Goal: Task Accomplishment & Management: Manage account settings

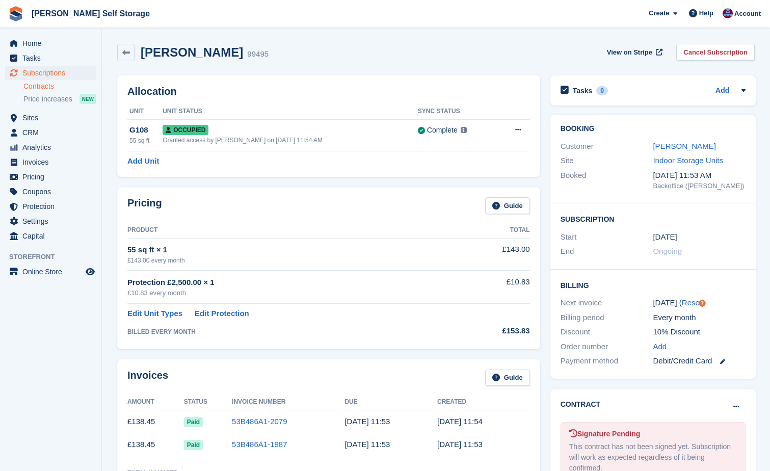
click at [41, 85] on link "Contracts" at bounding box center [59, 86] width 73 height 10
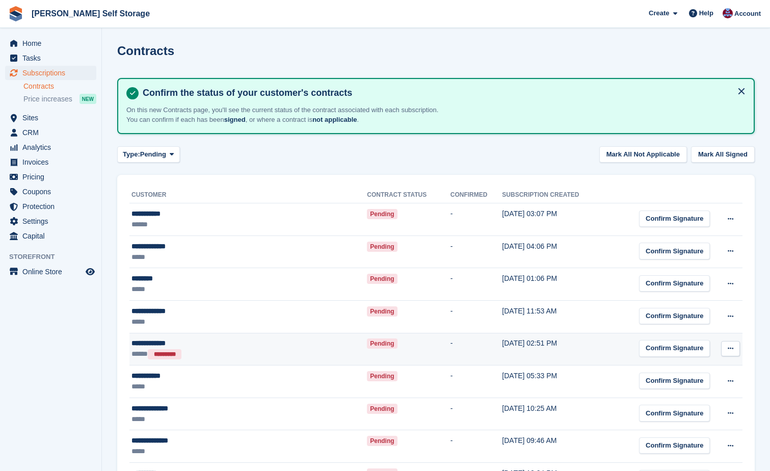
click at [732, 348] on icon at bounding box center [730, 348] width 6 height 7
click at [688, 367] on p "Mark as N/A" at bounding box center [690, 368] width 89 height 13
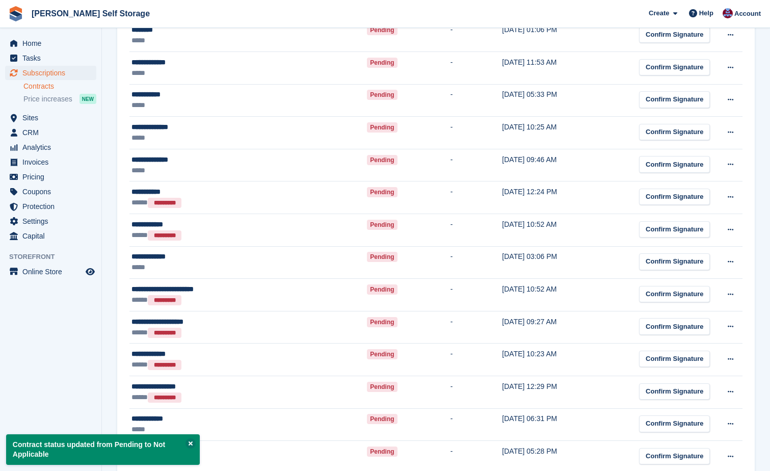
scroll to position [255, 0]
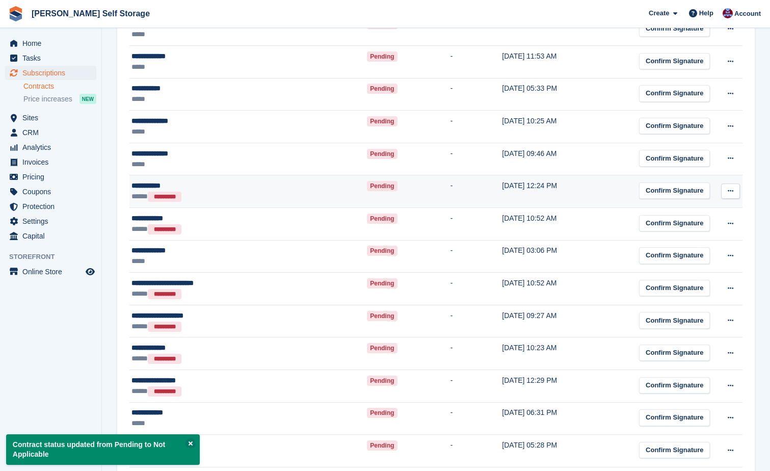
click at [728, 190] on icon at bounding box center [730, 190] width 6 height 7
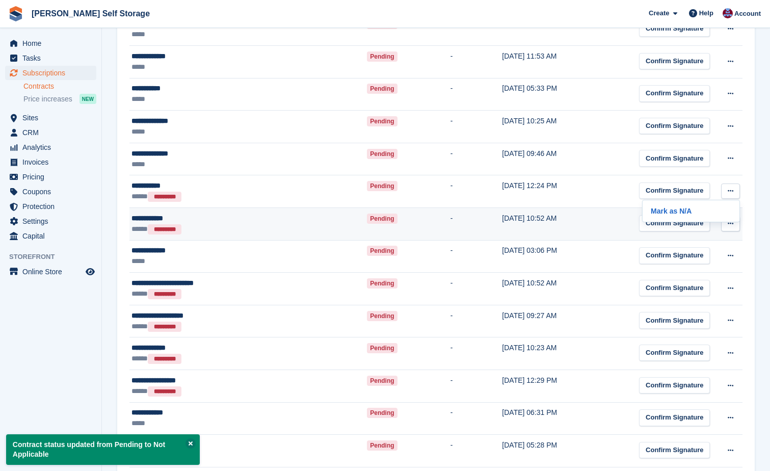
click at [689, 213] on p "Mark as N/A" at bounding box center [690, 210] width 89 height 13
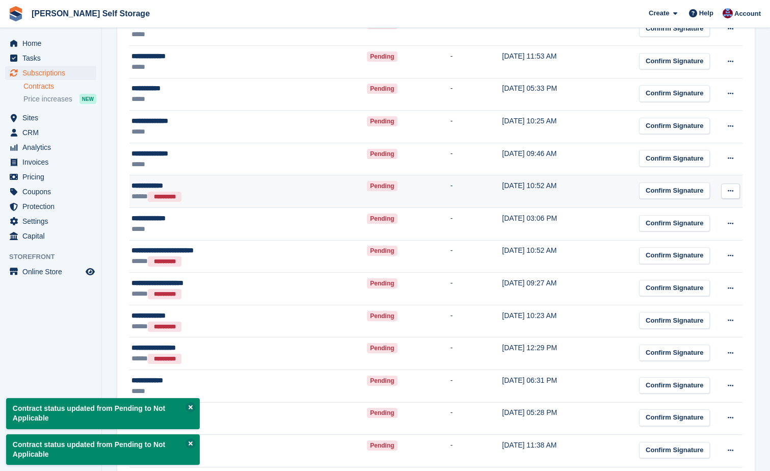
click at [731, 192] on icon at bounding box center [730, 190] width 6 height 7
click at [683, 213] on p "Mark as N/A" at bounding box center [690, 210] width 89 height 13
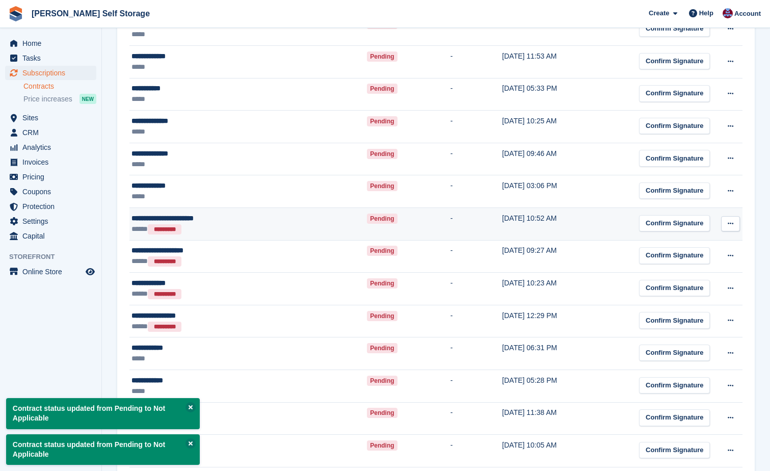
click at [728, 222] on icon at bounding box center [730, 223] width 6 height 7
click at [694, 239] on p "Mark as N/A" at bounding box center [690, 243] width 89 height 13
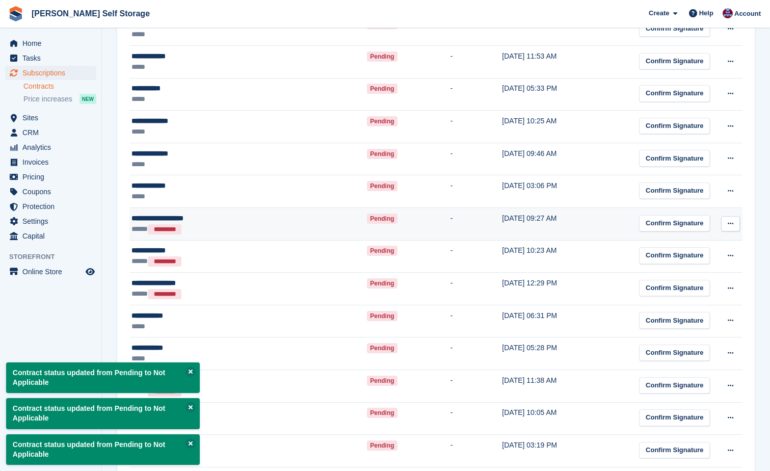
click at [729, 223] on icon at bounding box center [730, 223] width 6 height 7
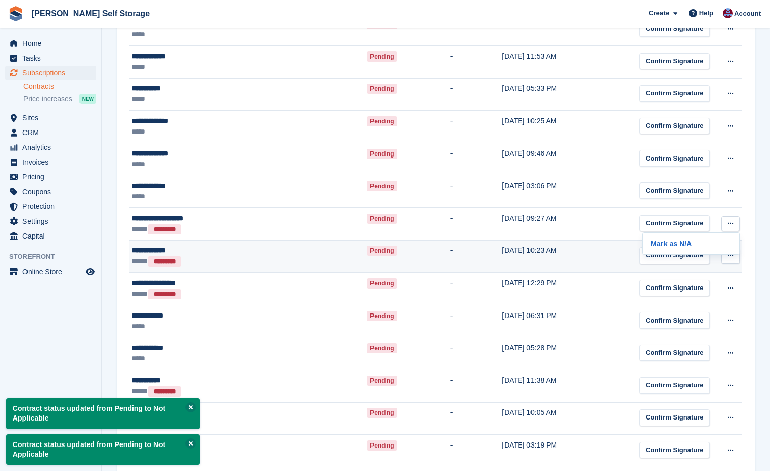
click at [671, 244] on p "Mark as N/A" at bounding box center [690, 243] width 89 height 13
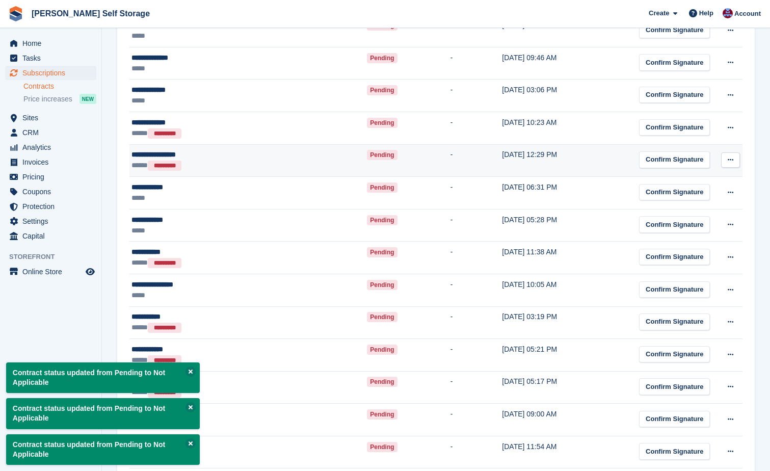
scroll to position [357, 0]
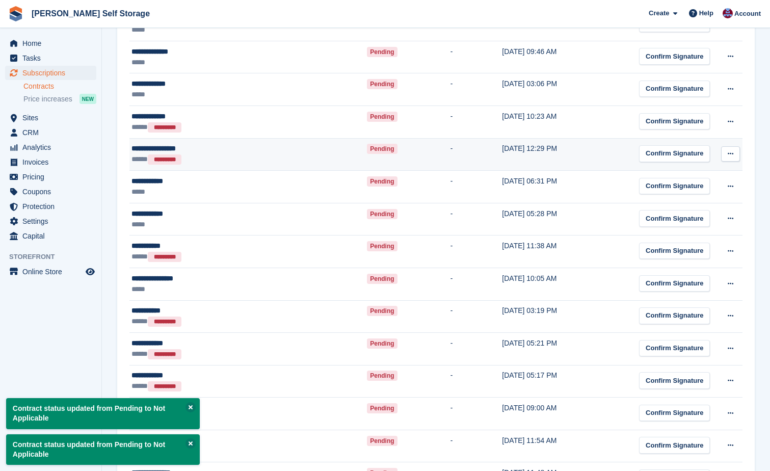
click at [730, 153] on icon at bounding box center [730, 153] width 6 height 7
click at [669, 174] on p "Mark as N/A" at bounding box center [690, 173] width 89 height 13
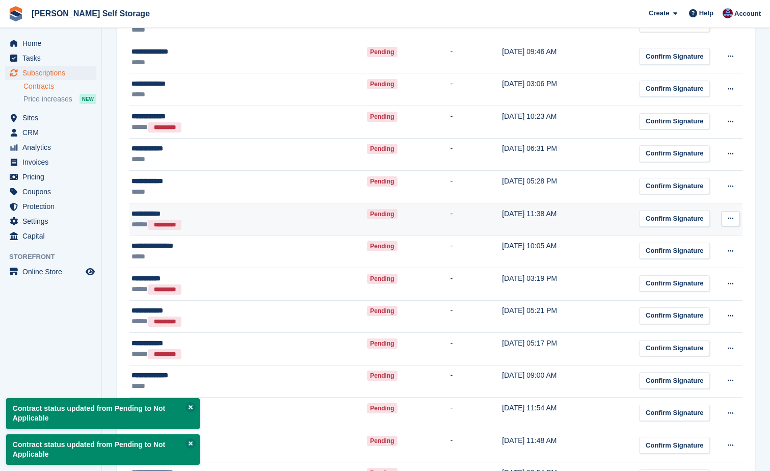
click at [730, 219] on icon at bounding box center [730, 218] width 6 height 7
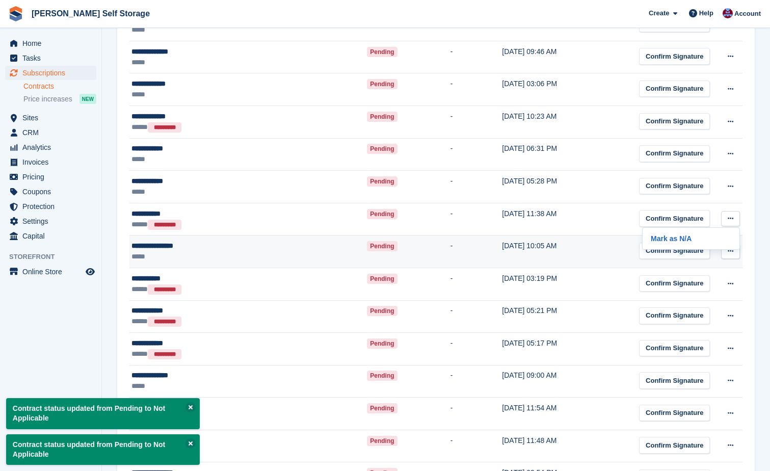
drag, startPoint x: 695, startPoint y: 233, endPoint x: 648, endPoint y: 235, distance: 46.9
click at [694, 233] on p "Mark as N/A" at bounding box center [690, 238] width 89 height 13
click at [722, 250] on button at bounding box center [730, 250] width 19 height 15
click at [678, 269] on p "Mark as N/A" at bounding box center [690, 270] width 89 height 13
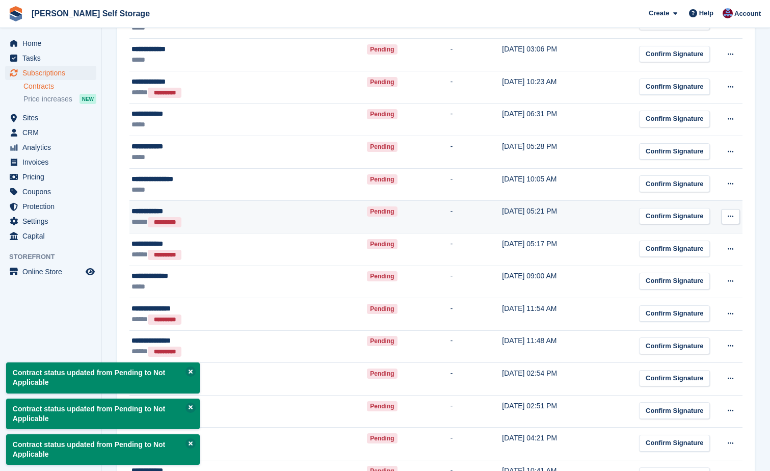
scroll to position [407, 0]
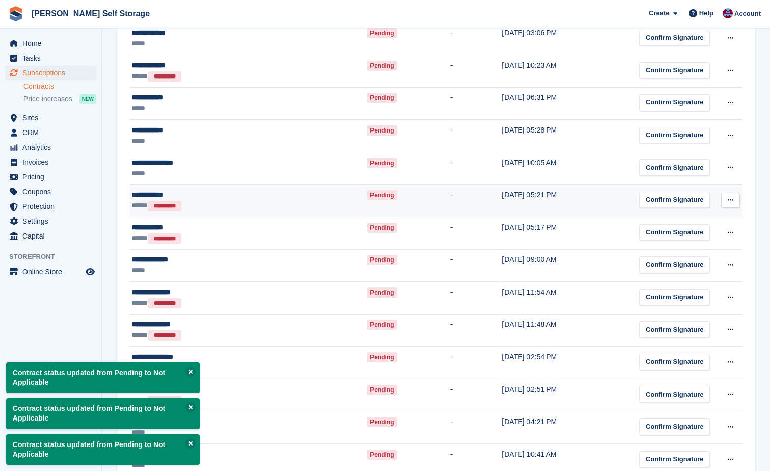
click at [731, 202] on icon at bounding box center [730, 200] width 6 height 7
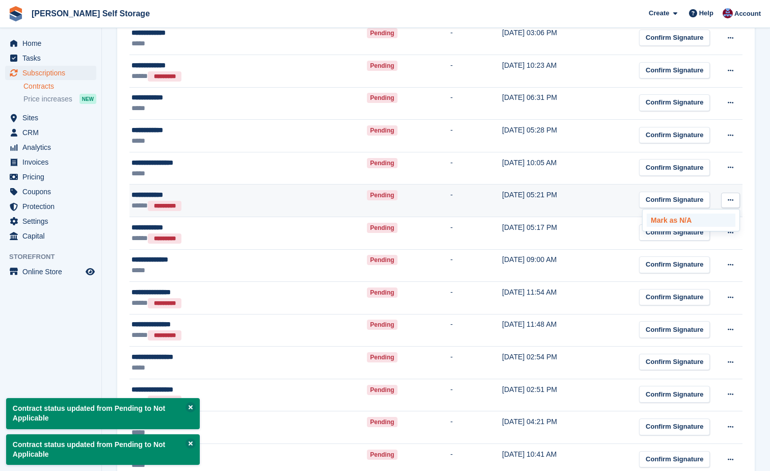
click at [672, 222] on p "Mark as N/A" at bounding box center [690, 219] width 89 height 13
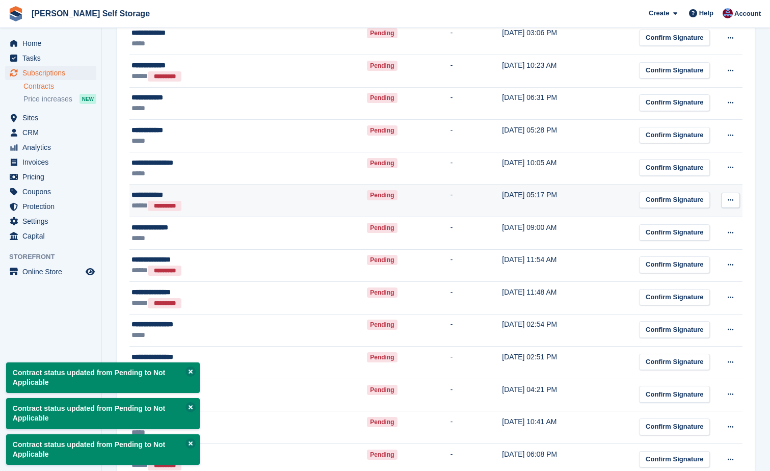
click at [728, 202] on icon at bounding box center [730, 200] width 6 height 7
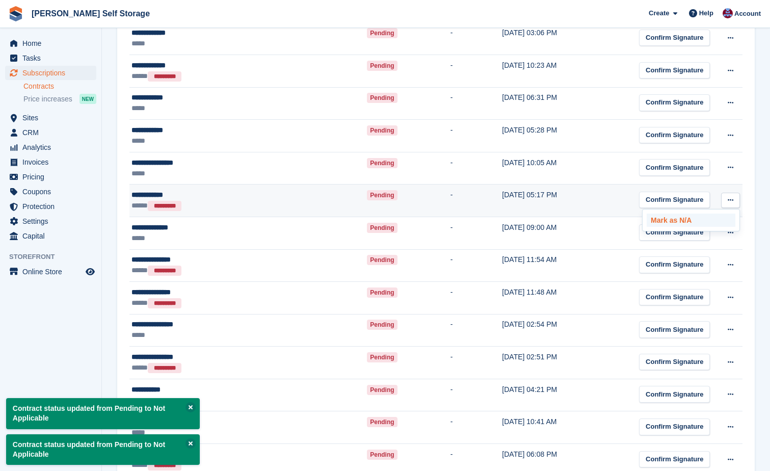
click at [678, 220] on p "Mark as N/A" at bounding box center [690, 219] width 89 height 13
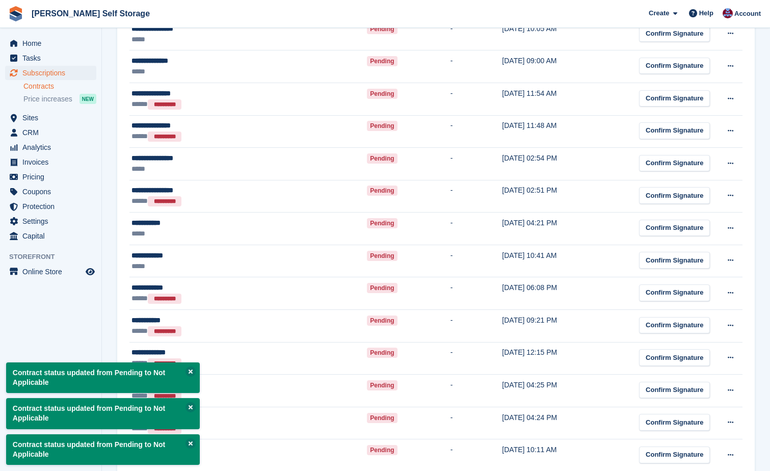
scroll to position [560, 0]
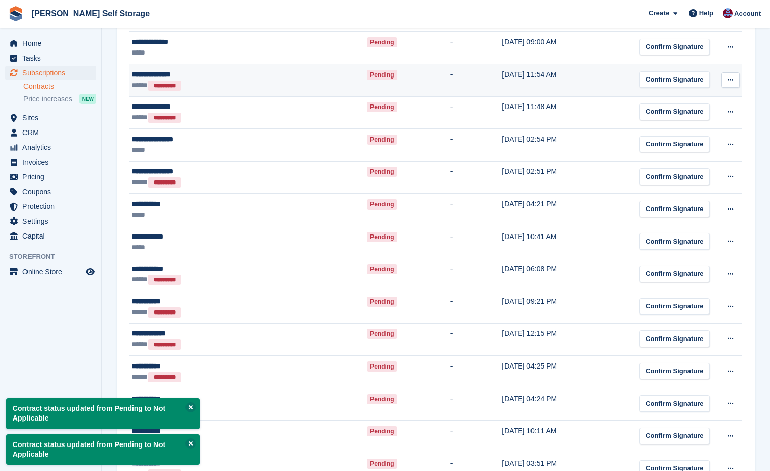
click at [727, 81] on icon at bounding box center [730, 79] width 6 height 7
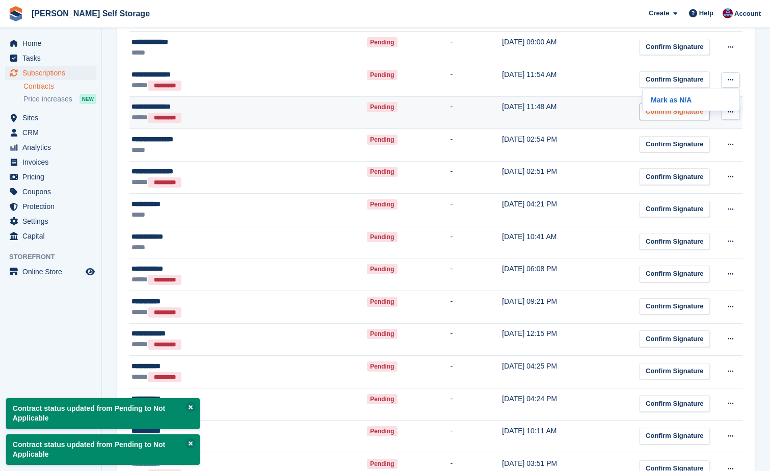
drag, startPoint x: 694, startPoint y: 101, endPoint x: 671, endPoint y: 104, distance: 23.6
click at [694, 101] on p "Mark as N/A" at bounding box center [690, 99] width 89 height 13
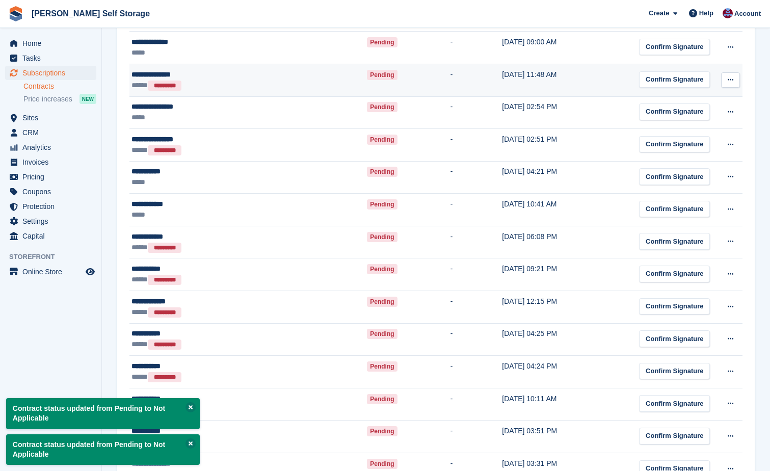
click at [727, 79] on icon at bounding box center [730, 79] width 6 height 7
click at [697, 98] on p "Mark as N/A" at bounding box center [690, 99] width 89 height 13
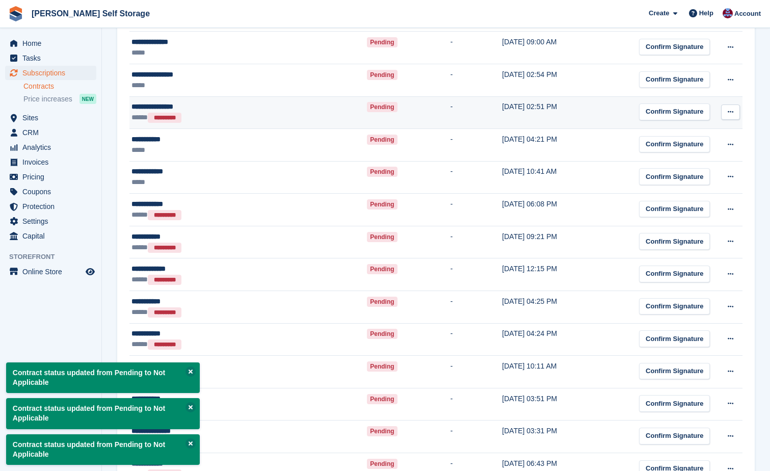
click at [730, 112] on icon at bounding box center [730, 111] width 6 height 7
click at [683, 133] on p "Mark as N/A" at bounding box center [690, 131] width 89 height 13
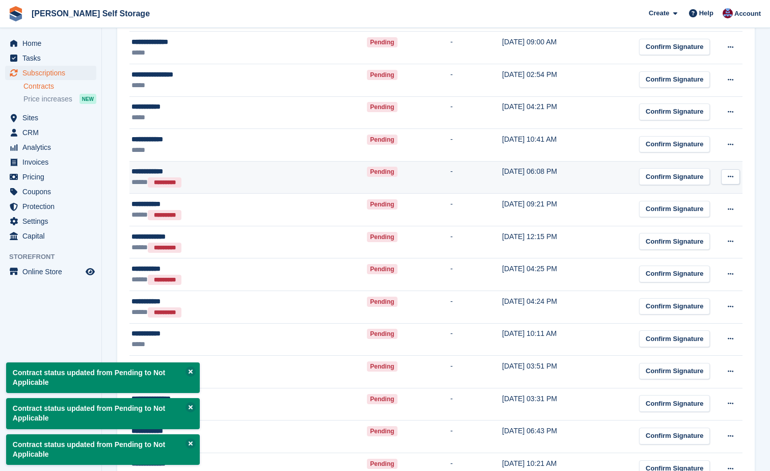
click at [729, 175] on icon at bounding box center [730, 176] width 6 height 7
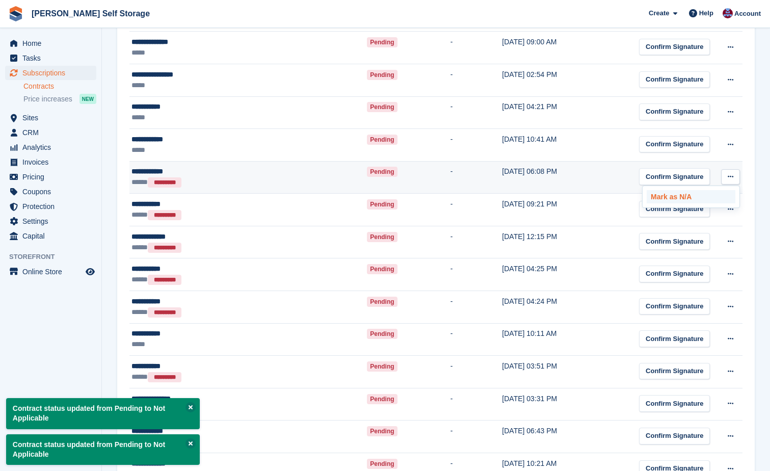
click at [684, 195] on p "Mark as N/A" at bounding box center [690, 196] width 89 height 13
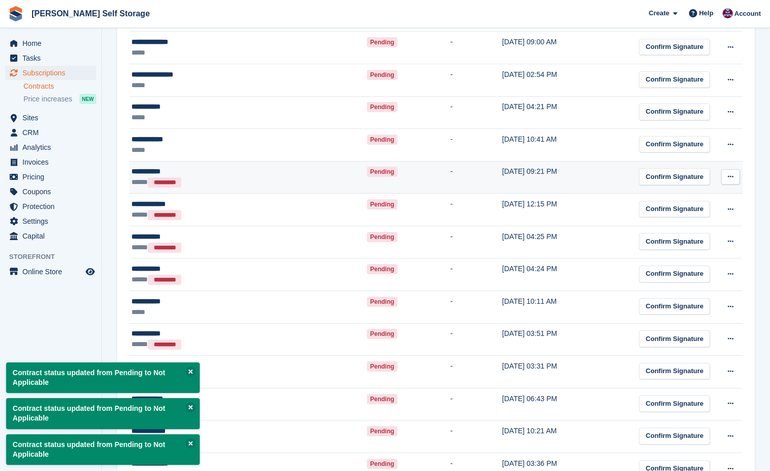
click at [732, 178] on icon at bounding box center [730, 176] width 6 height 7
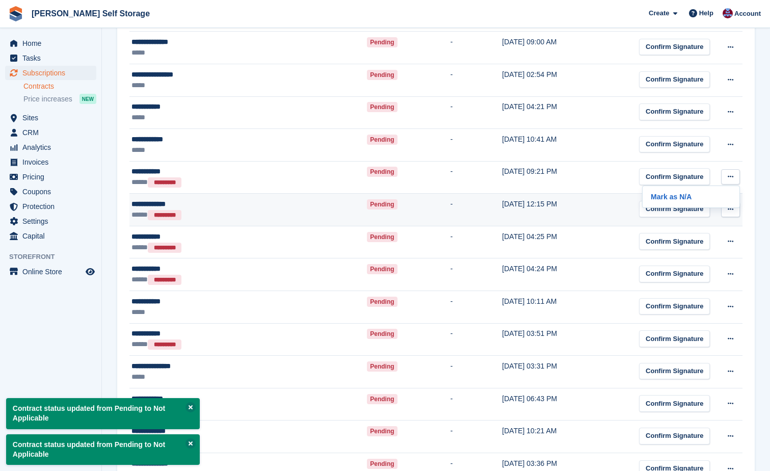
drag, startPoint x: 689, startPoint y: 200, endPoint x: 629, endPoint y: 196, distance: 60.2
click at [689, 200] on p "Mark as N/A" at bounding box center [690, 196] width 89 height 13
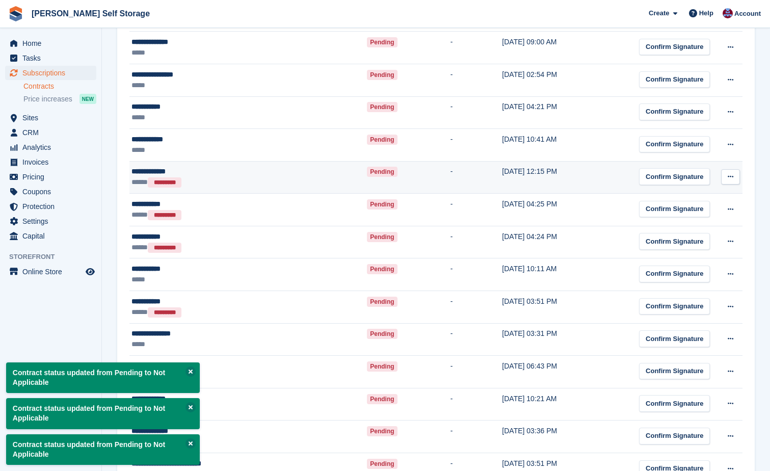
click at [734, 177] on button at bounding box center [730, 176] width 19 height 15
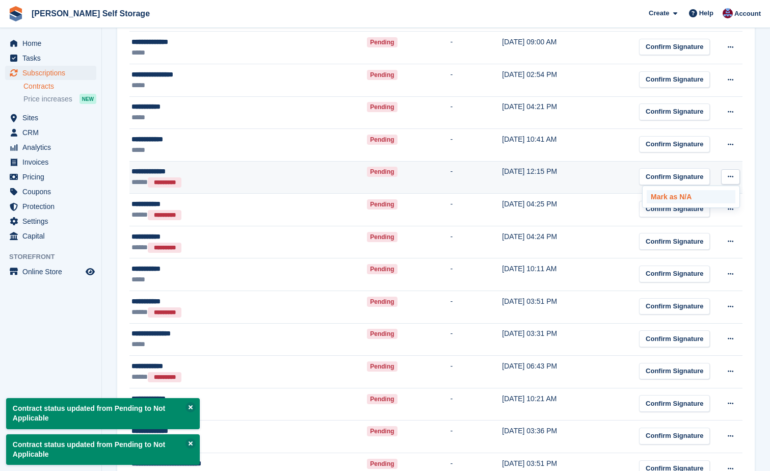
click at [700, 197] on p "Mark as N/A" at bounding box center [690, 196] width 89 height 13
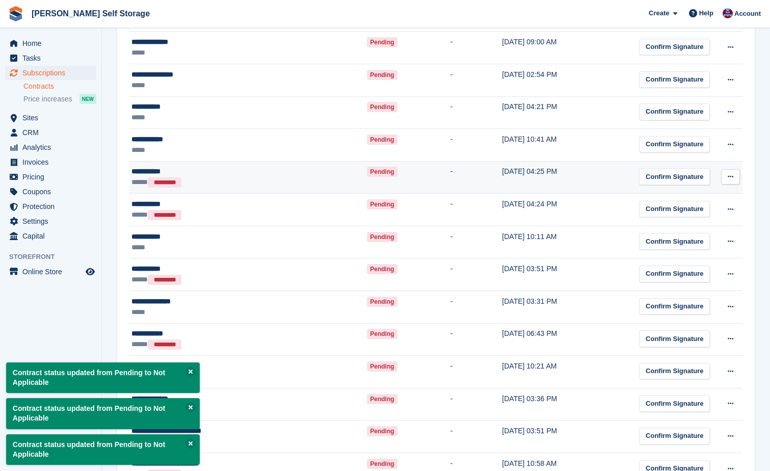
click at [732, 175] on icon at bounding box center [730, 176] width 6 height 7
click at [666, 196] on p "Mark as N/A" at bounding box center [690, 196] width 89 height 13
click at [205, 179] on div "***** *********" at bounding box center [215, 182] width 168 height 11
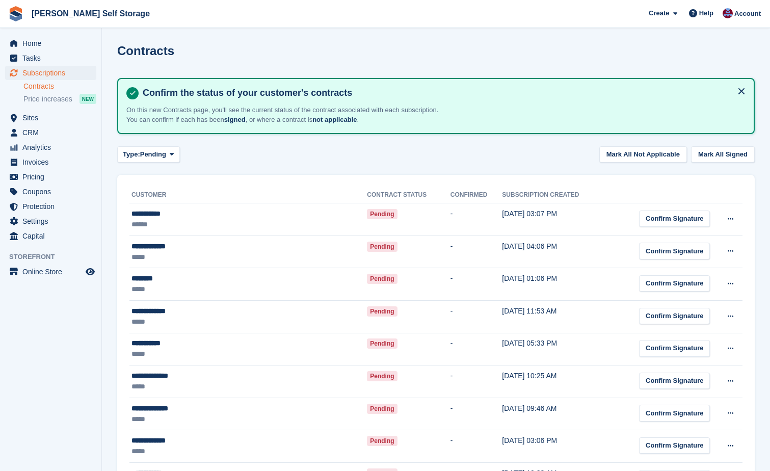
scroll to position [560, 0]
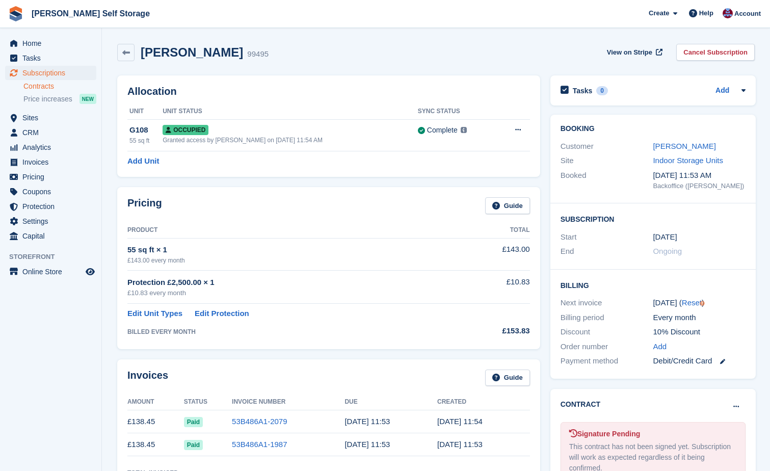
click at [26, 83] on link "Contracts" at bounding box center [59, 86] width 73 height 10
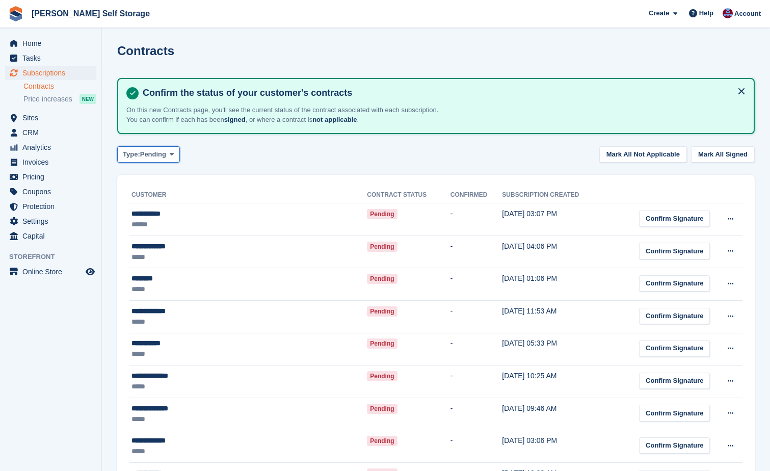
click at [171, 154] on icon at bounding box center [172, 154] width 4 height 7
click at [254, 157] on div "Type: Pending Pending Signed Not Applicable All Mark All Not Applicable Mark Al…" at bounding box center [435, 154] width 637 height 17
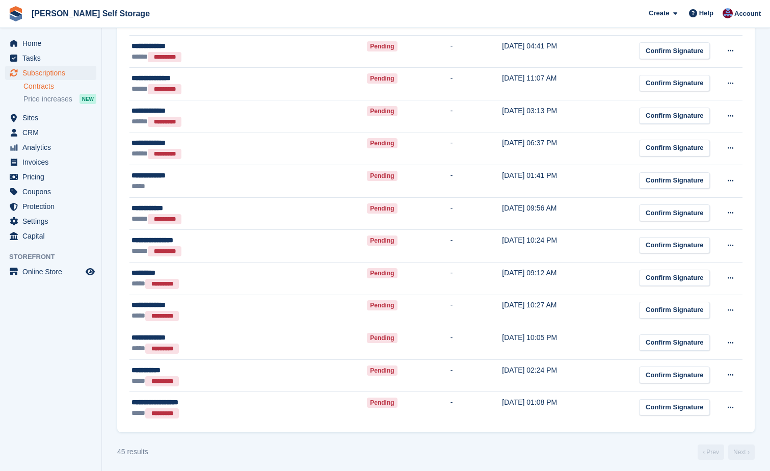
scroll to position [1241, 0]
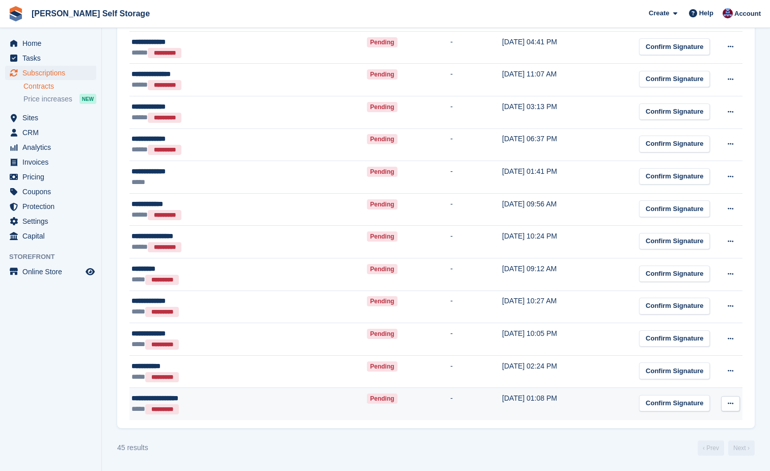
click at [733, 404] on icon at bounding box center [730, 403] width 6 height 7
drag, startPoint x: 675, startPoint y: 421, endPoint x: 674, endPoint y: 414, distance: 6.6
click at [675, 420] on p "Mark as N/A" at bounding box center [690, 423] width 89 height 13
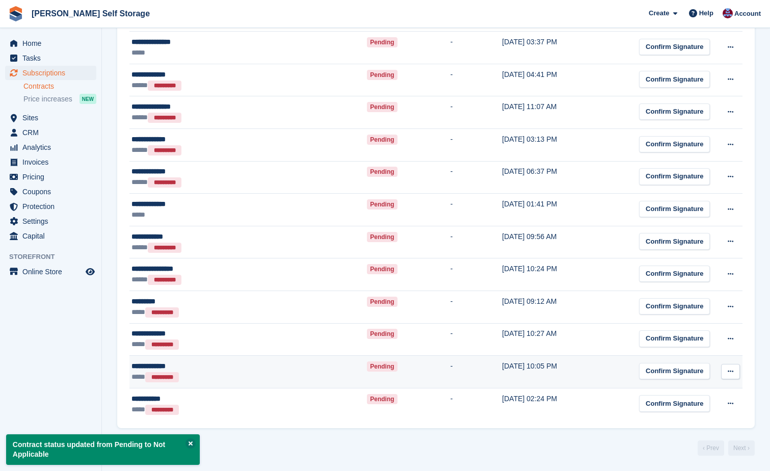
scroll to position [1208, 0]
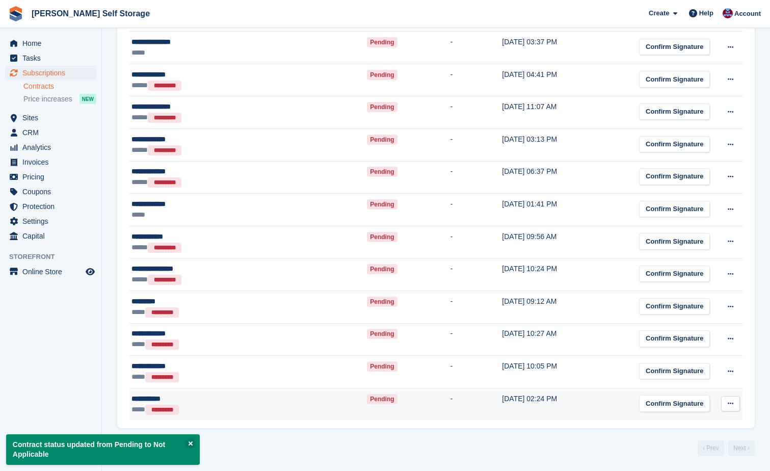
click at [731, 404] on icon at bounding box center [730, 403] width 6 height 7
click at [688, 420] on p "Mark as N/A" at bounding box center [690, 423] width 89 height 13
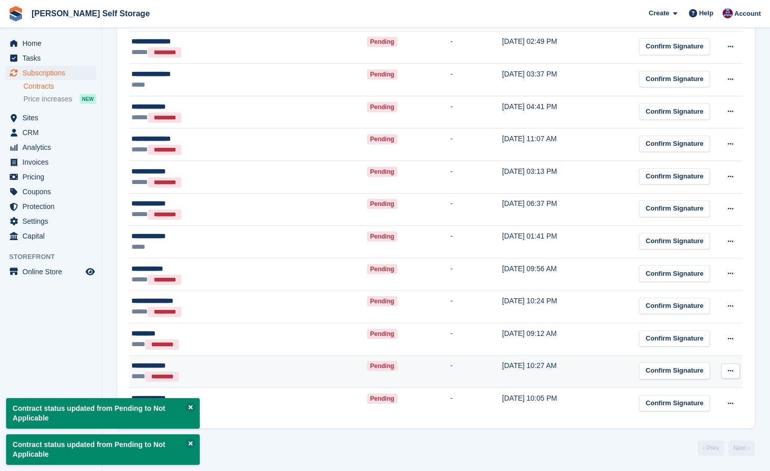
scroll to position [1176, 0]
click at [731, 367] on icon at bounding box center [730, 370] width 6 height 7
click at [708, 388] on p "Mark as N/A" at bounding box center [690, 390] width 89 height 13
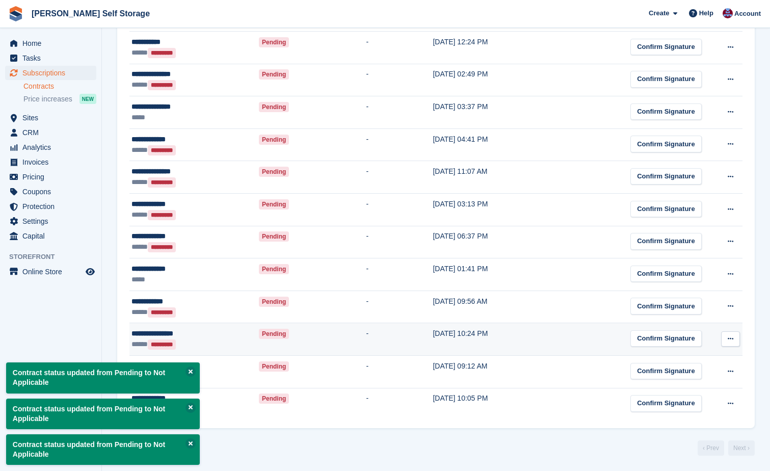
scroll to position [1143, 0]
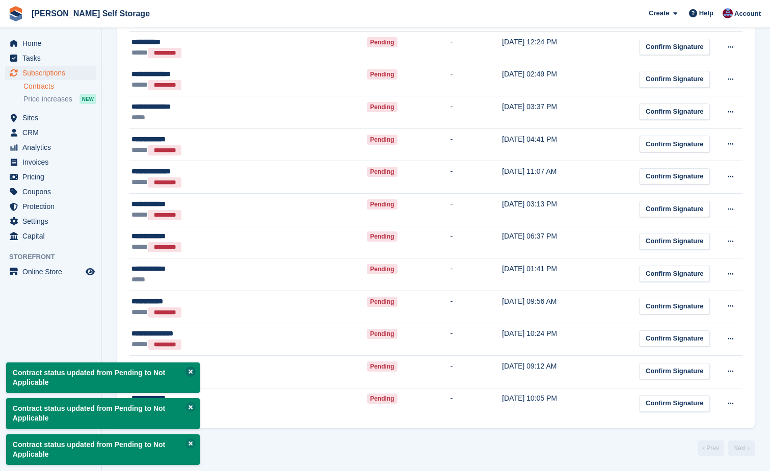
click at [193, 370] on button at bounding box center [190, 371] width 10 height 10
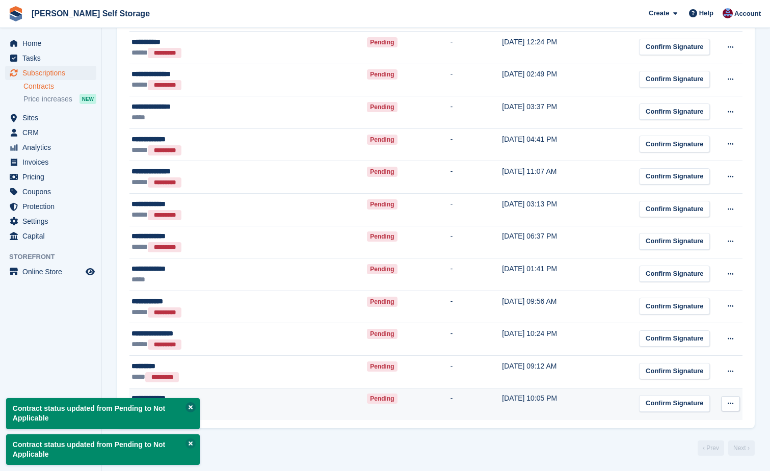
drag, startPoint x: 188, startPoint y: 405, endPoint x: 187, endPoint y: 417, distance: 11.7
click at [187, 405] on button at bounding box center [190, 407] width 10 height 10
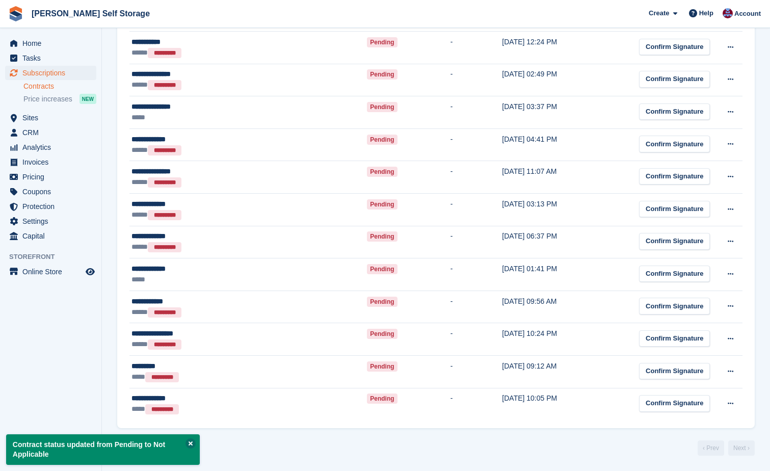
click at [188, 441] on button at bounding box center [190, 443] width 10 height 10
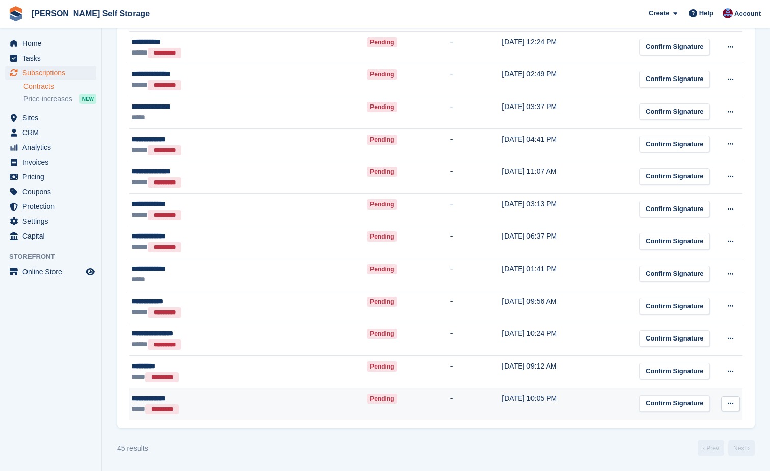
click at [729, 401] on icon at bounding box center [730, 403] width 6 height 7
click at [692, 424] on p "Mark as N/A" at bounding box center [690, 423] width 89 height 13
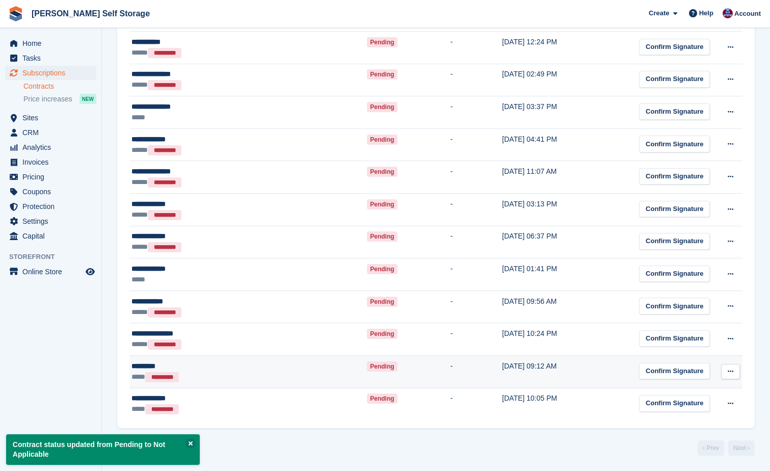
scroll to position [1111, 0]
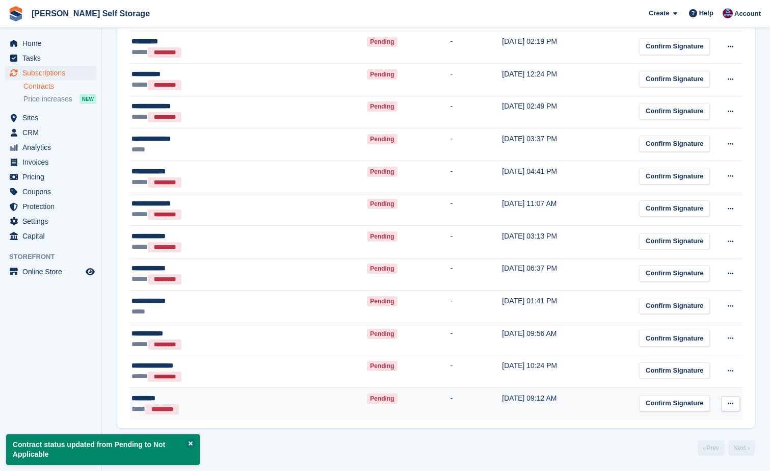
click at [733, 402] on button at bounding box center [730, 403] width 19 height 15
click at [683, 427] on p "Mark as N/A" at bounding box center [690, 423] width 89 height 13
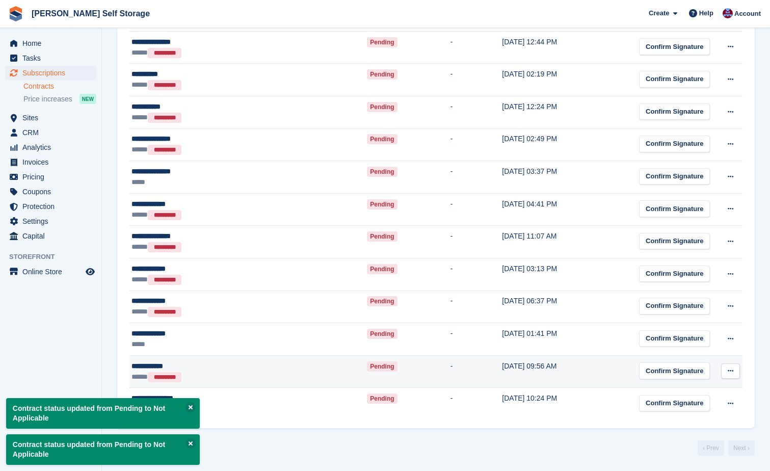
scroll to position [1079, 0]
click at [730, 370] on icon at bounding box center [730, 370] width 6 height 7
click at [707, 389] on p "Mark as N/A" at bounding box center [690, 390] width 89 height 13
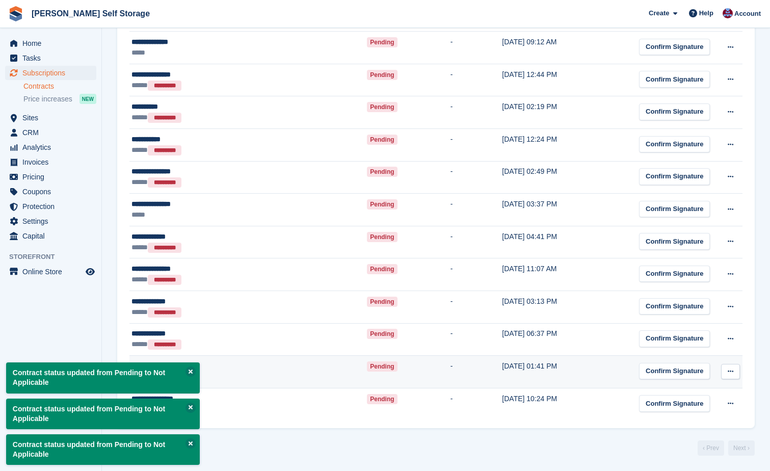
scroll to position [1046, 0]
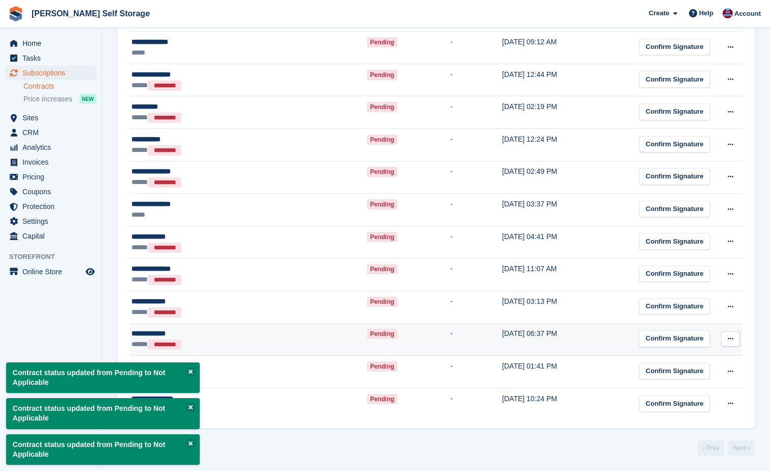
click at [728, 344] on button at bounding box center [730, 338] width 19 height 15
click at [715, 363] on p "Mark as N/A" at bounding box center [690, 358] width 89 height 13
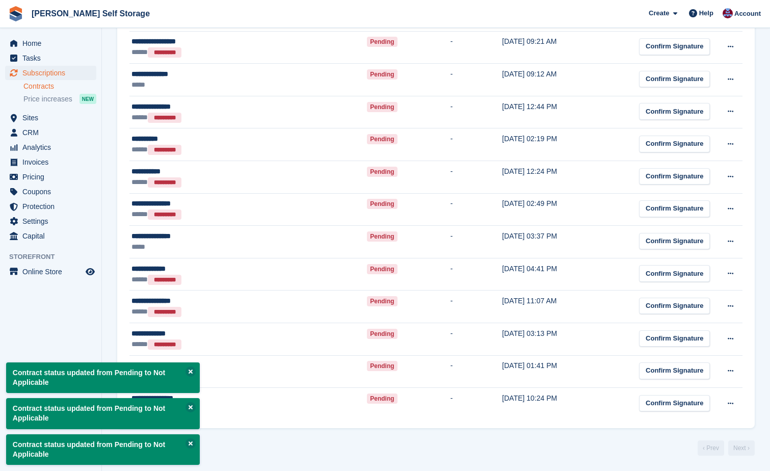
scroll to position [1014, 0]
drag, startPoint x: 189, startPoint y: 372, endPoint x: 185, endPoint y: 403, distance: 31.3
click at [189, 374] on button at bounding box center [190, 371] width 10 height 10
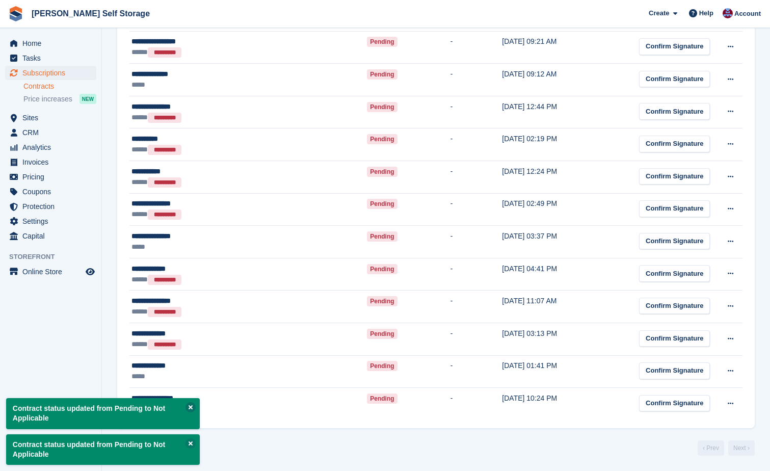
click at [187, 406] on button at bounding box center [190, 407] width 10 height 10
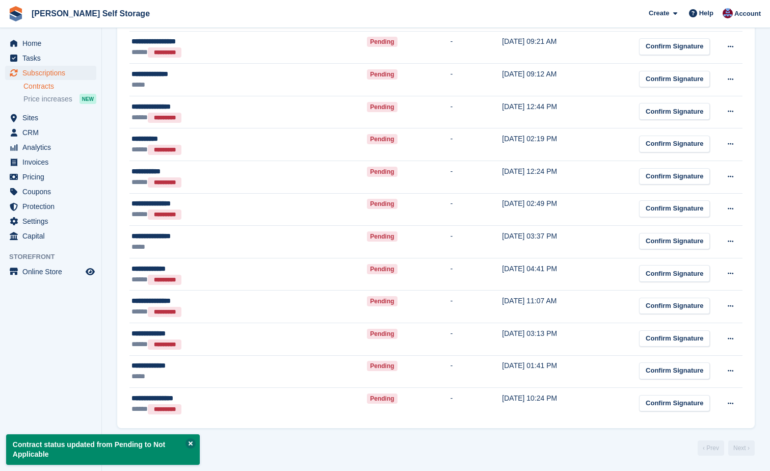
click at [190, 441] on button at bounding box center [190, 443] width 10 height 10
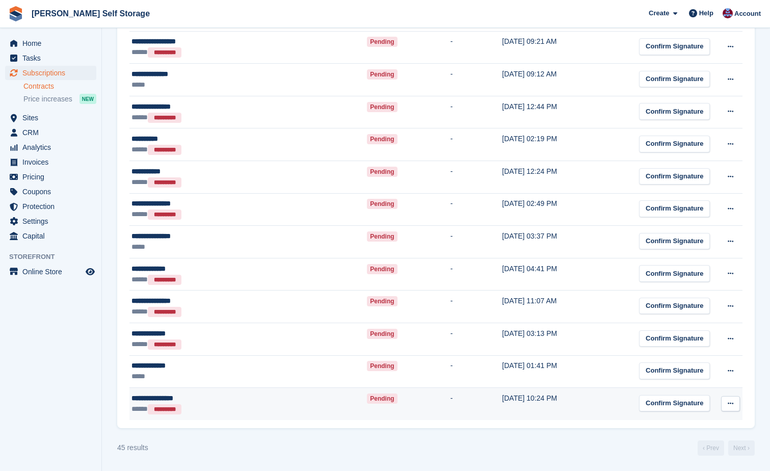
click at [732, 404] on icon at bounding box center [730, 403] width 6 height 7
click at [671, 422] on p "Mark as N/A" at bounding box center [690, 423] width 89 height 13
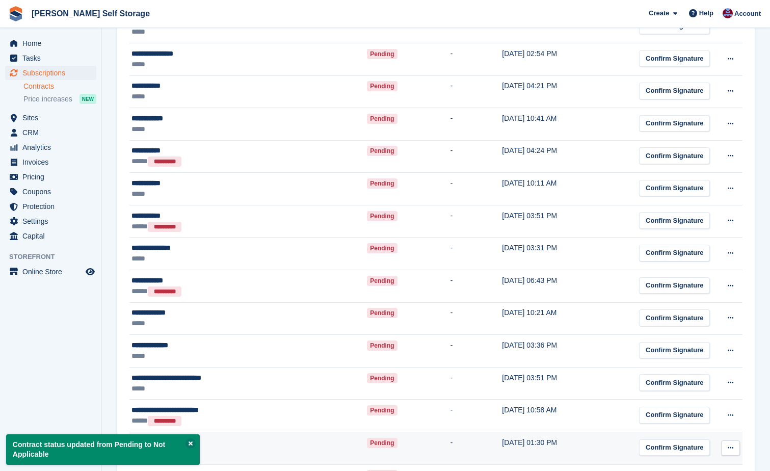
scroll to position [574, 0]
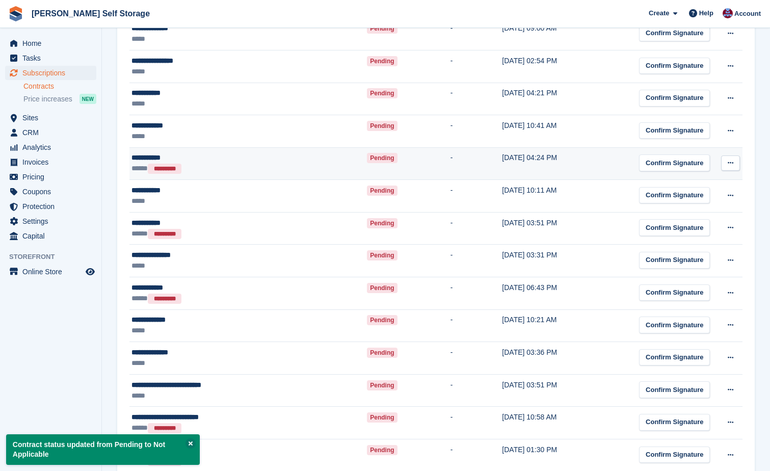
click at [734, 163] on button at bounding box center [730, 162] width 19 height 15
click at [688, 179] on p "Mark as N/A" at bounding box center [690, 182] width 89 height 13
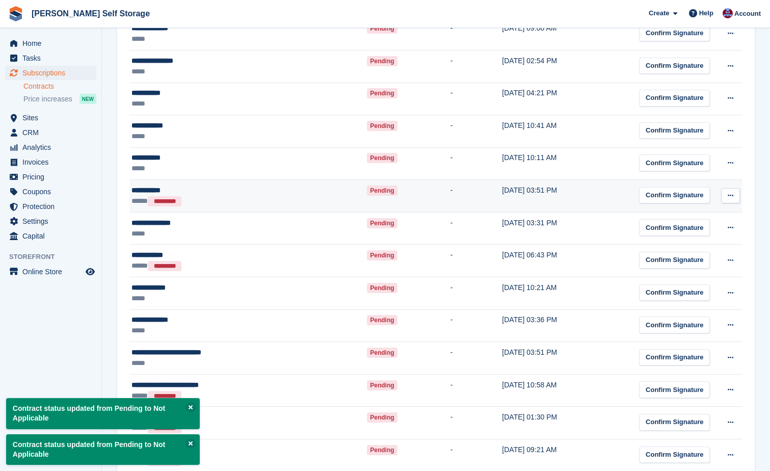
click at [731, 193] on icon at bounding box center [730, 195] width 6 height 7
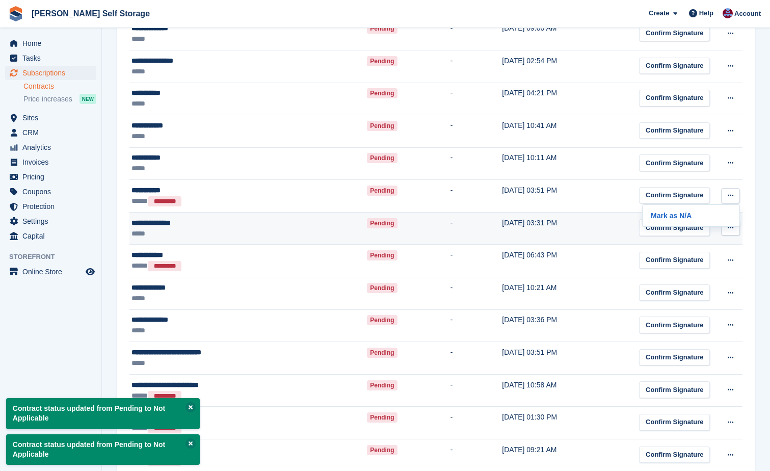
click at [658, 212] on p "Mark as N/A" at bounding box center [690, 215] width 89 height 13
click at [729, 226] on icon at bounding box center [730, 227] width 6 height 7
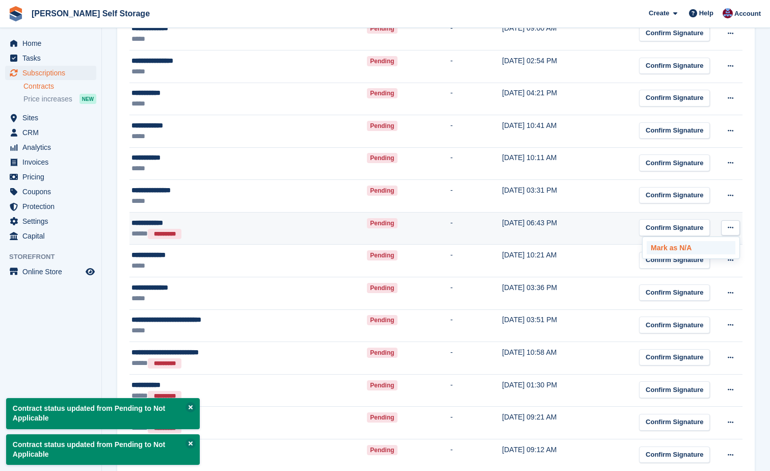
click at [677, 244] on p "Mark as N/A" at bounding box center [690, 247] width 89 height 13
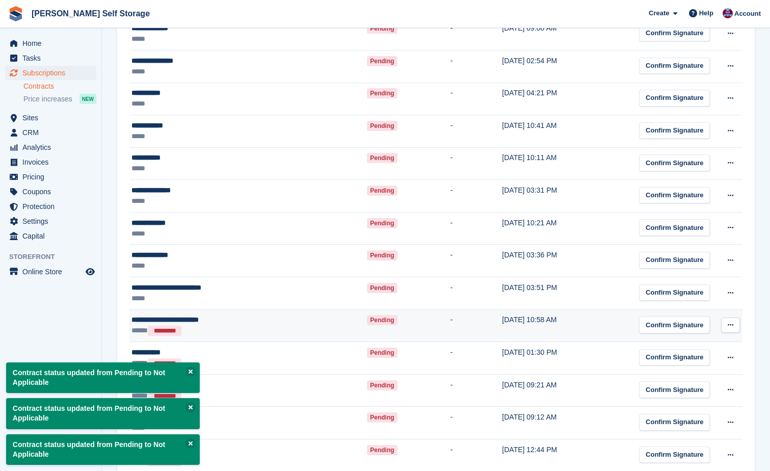
click at [733, 322] on button at bounding box center [730, 324] width 19 height 15
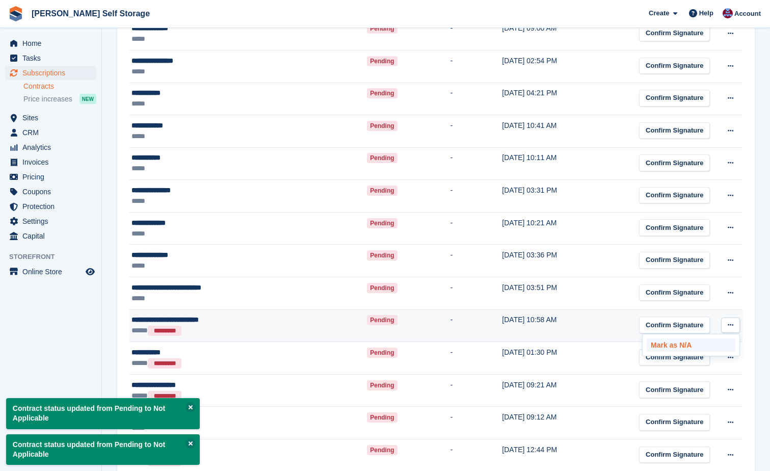
click at [674, 345] on p "Mark as N/A" at bounding box center [690, 344] width 89 height 13
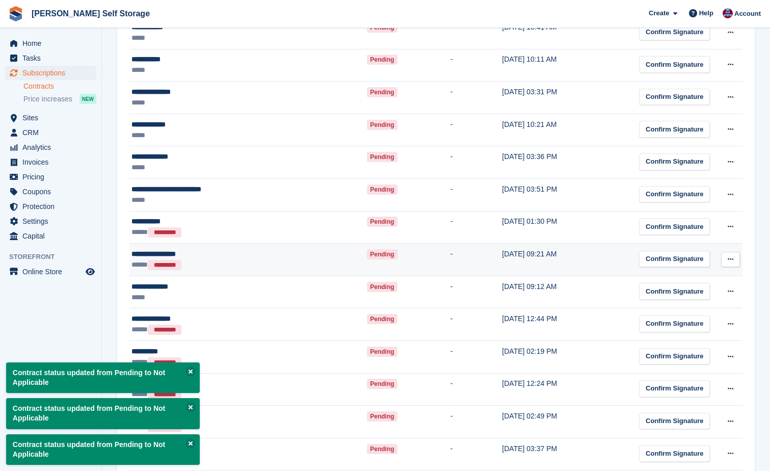
scroll to position [676, 0]
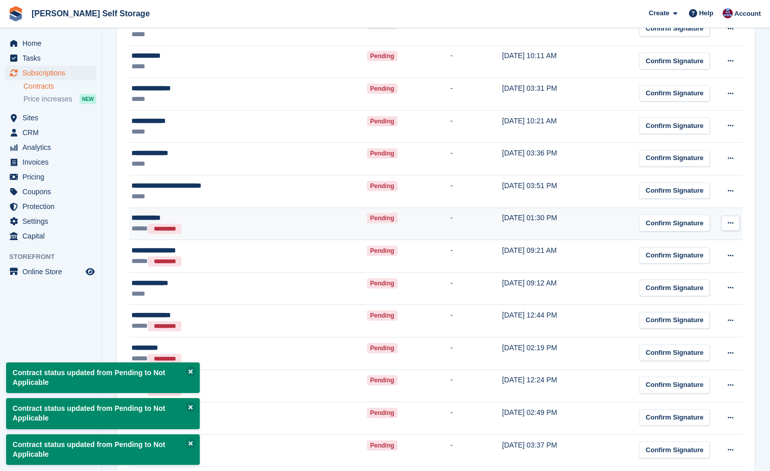
click at [728, 225] on icon at bounding box center [730, 223] width 6 height 7
click at [662, 240] on p "Mark as N/A" at bounding box center [690, 242] width 89 height 13
click at [730, 224] on icon at bounding box center [730, 223] width 6 height 7
click at [658, 244] on p "Mark as N/A" at bounding box center [690, 242] width 89 height 13
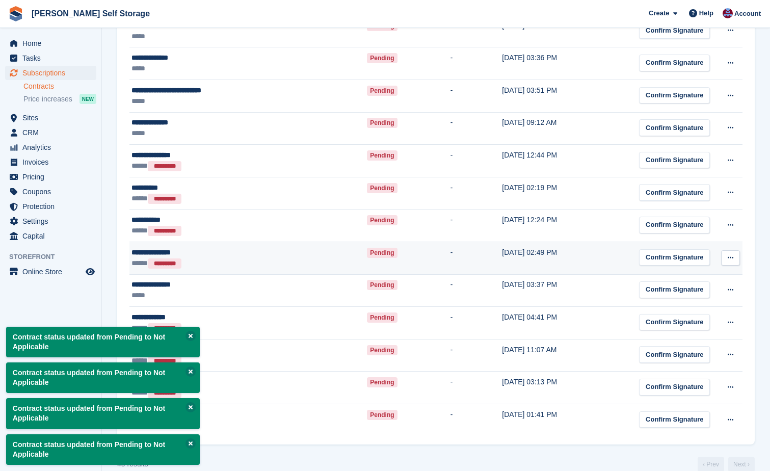
scroll to position [778, 0]
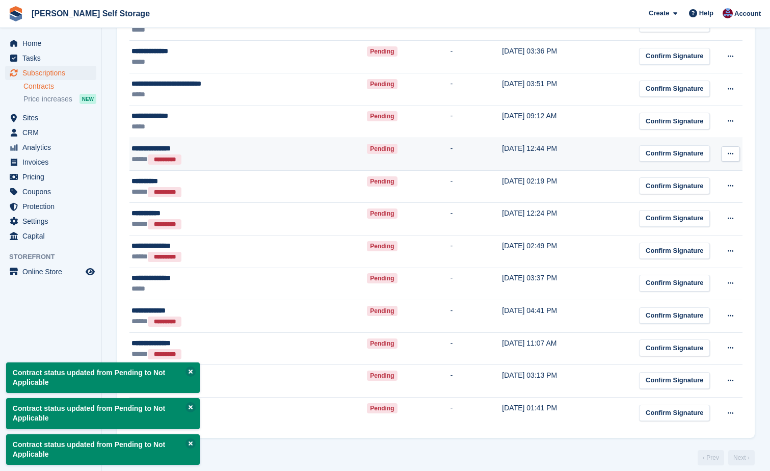
click at [732, 154] on icon at bounding box center [730, 153] width 6 height 7
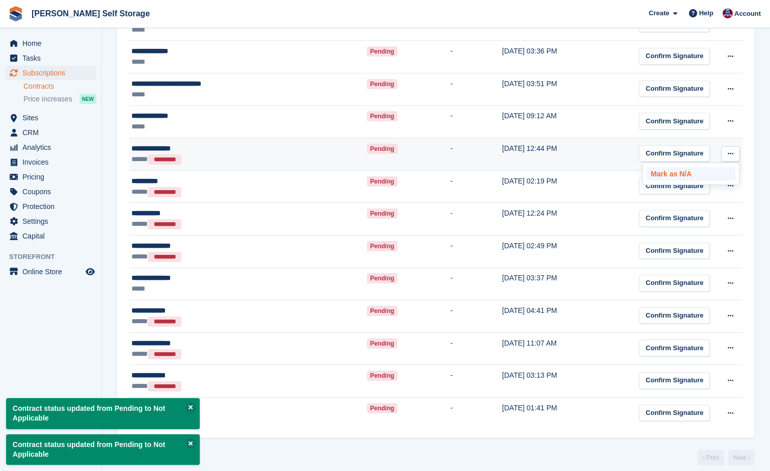
click at [666, 172] on p "Mark as N/A" at bounding box center [690, 173] width 89 height 13
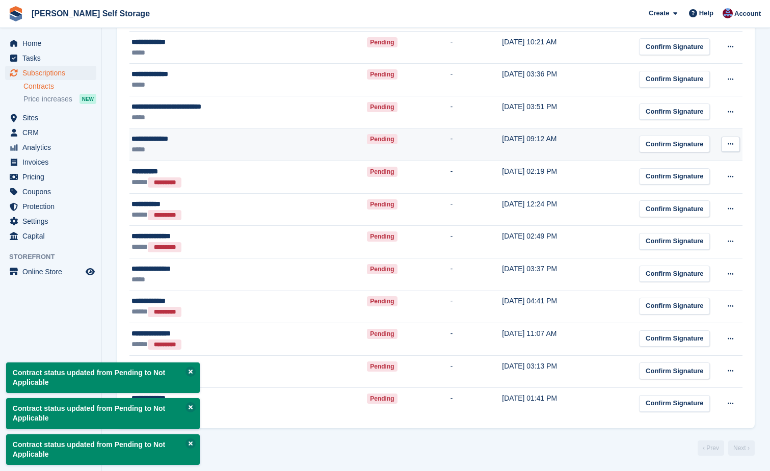
scroll to position [745, 0]
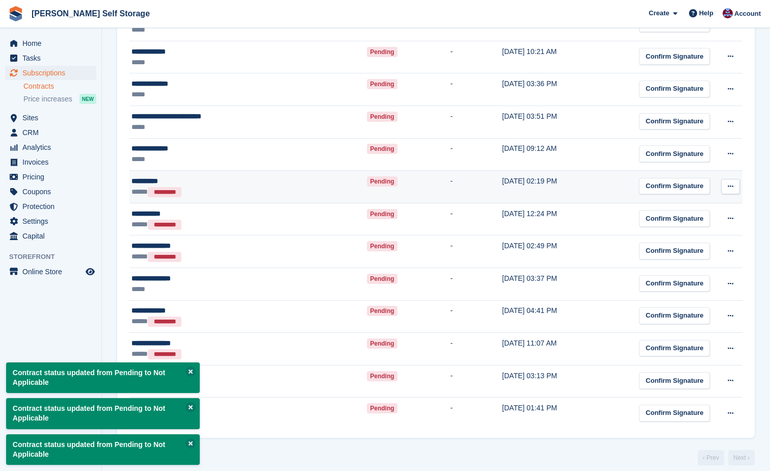
click at [730, 185] on icon at bounding box center [730, 186] width 6 height 7
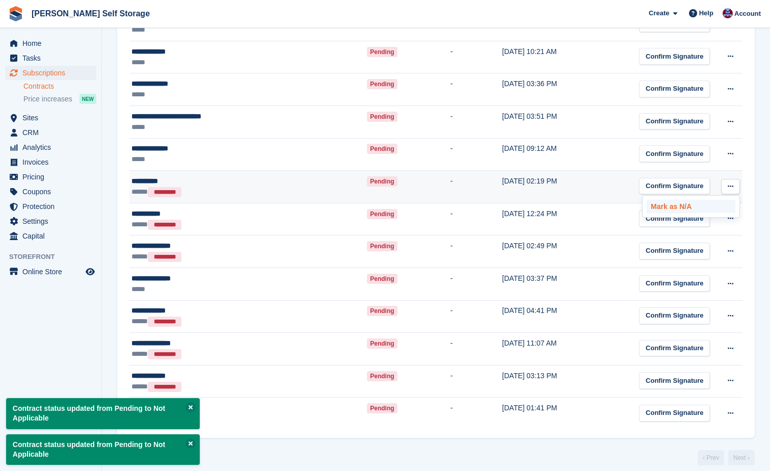
click at [684, 204] on p "Mark as N/A" at bounding box center [690, 206] width 89 height 13
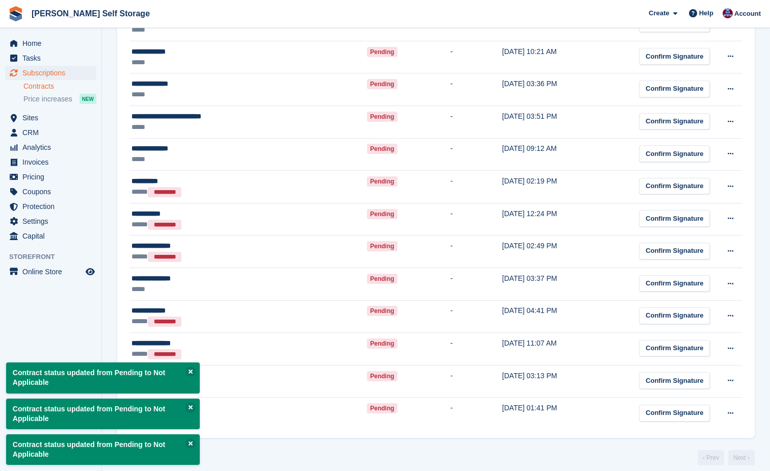
scroll to position [713, 0]
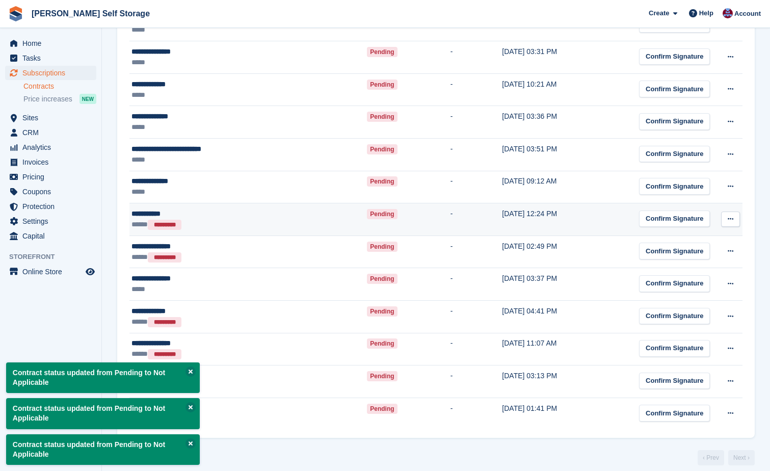
click at [734, 218] on button at bounding box center [730, 218] width 19 height 15
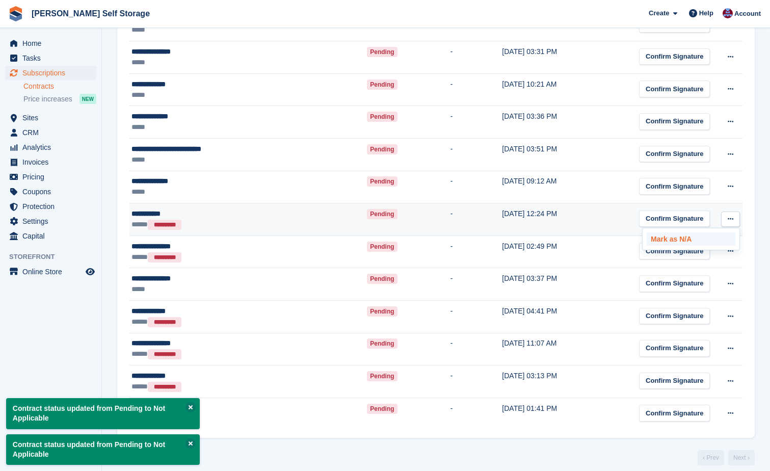
click at [664, 234] on p "Mark as N/A" at bounding box center [690, 238] width 89 height 13
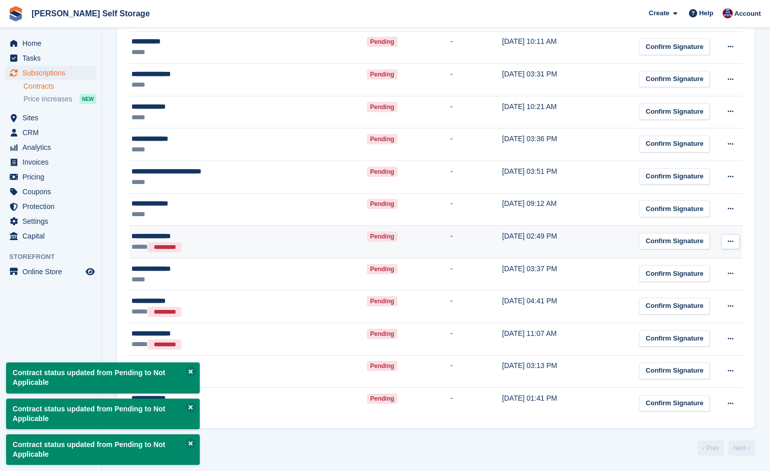
scroll to position [680, 0]
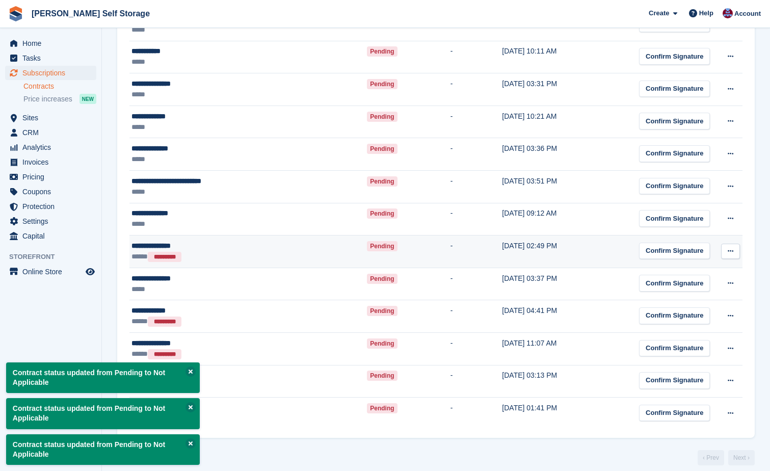
click at [728, 252] on icon at bounding box center [730, 251] width 6 height 7
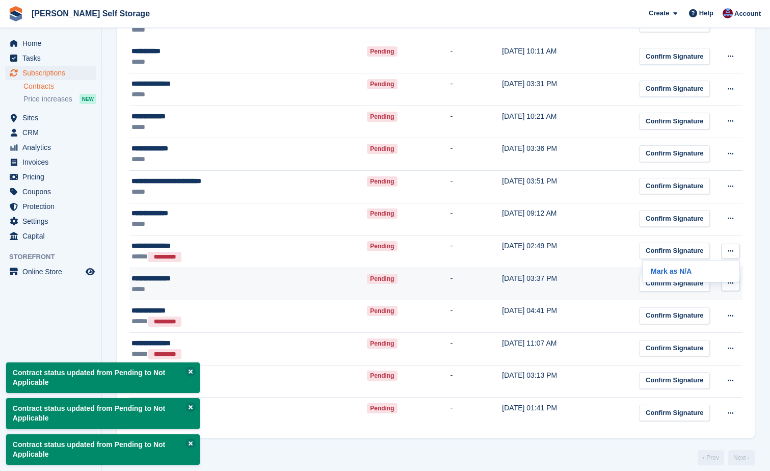
drag, startPoint x: 691, startPoint y: 267, endPoint x: 685, endPoint y: 267, distance: 5.6
click at [690, 267] on p "Mark as N/A" at bounding box center [690, 270] width 89 height 13
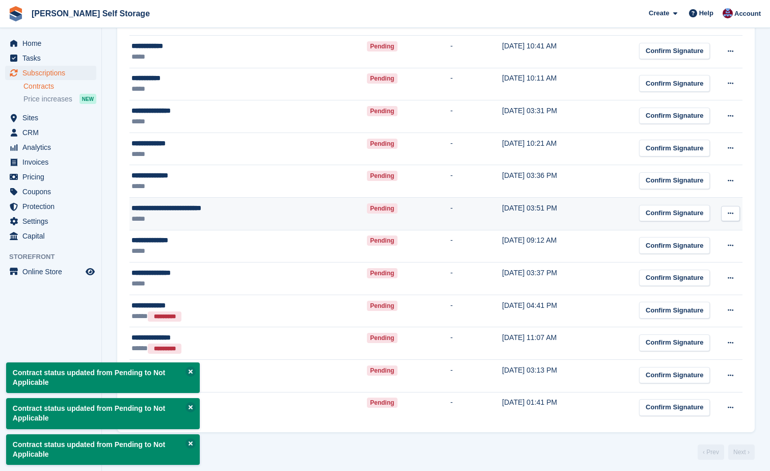
scroll to position [658, 0]
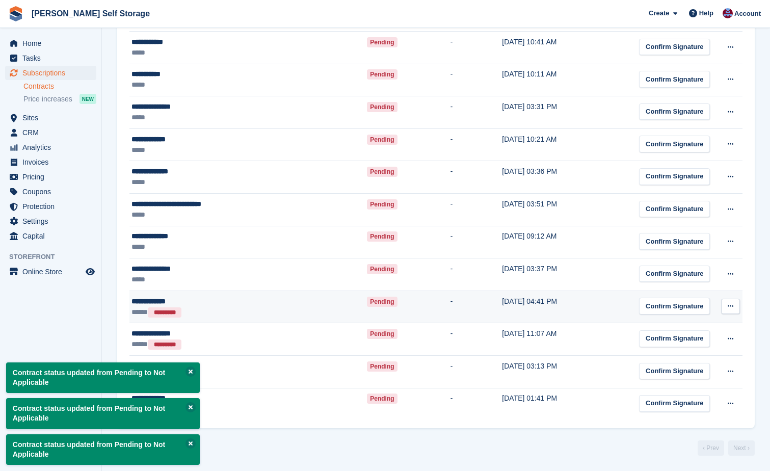
click at [730, 303] on icon at bounding box center [730, 306] width 6 height 7
click at [678, 325] on p "Mark as N/A" at bounding box center [690, 325] width 89 height 13
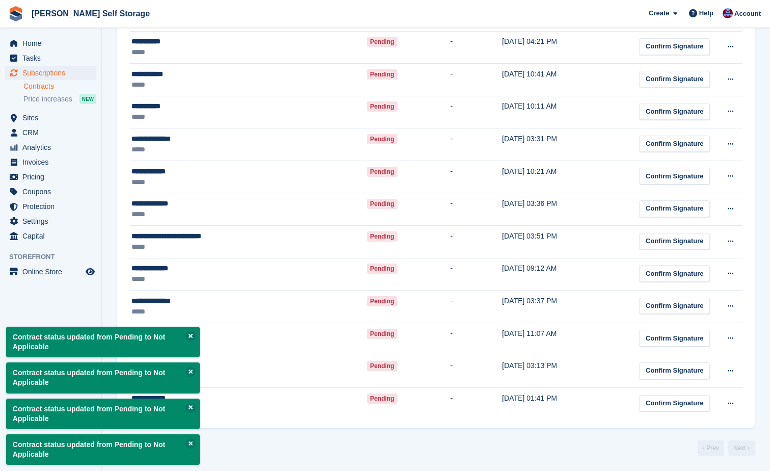
scroll to position [625, 0]
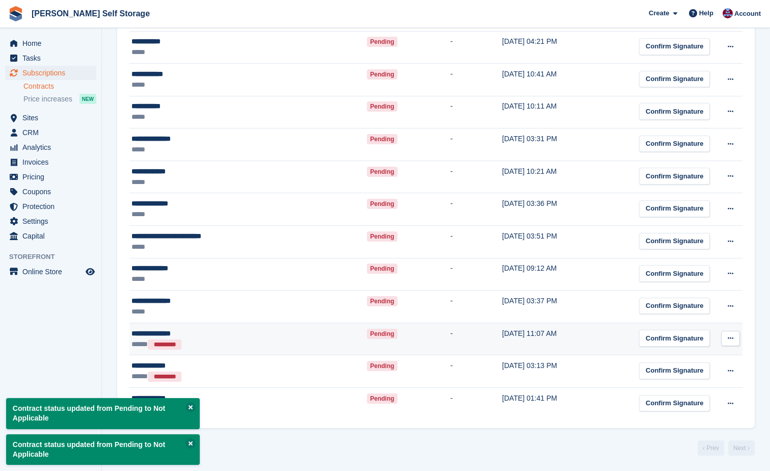
click at [731, 338] on icon at bounding box center [730, 338] width 6 height 7
click at [688, 358] on p "Mark as N/A" at bounding box center [690, 357] width 89 height 13
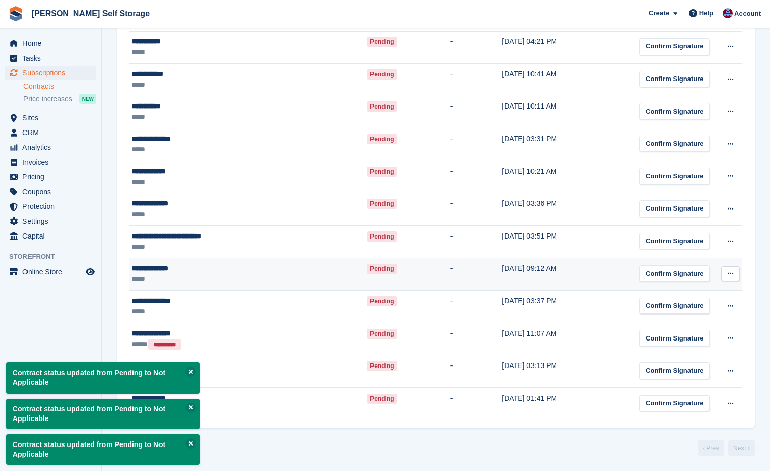
scroll to position [593, 0]
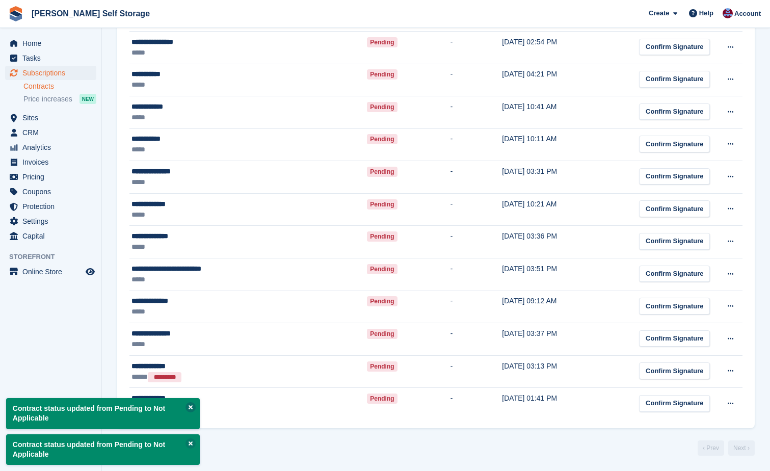
click at [194, 406] on button at bounding box center [190, 407] width 10 height 10
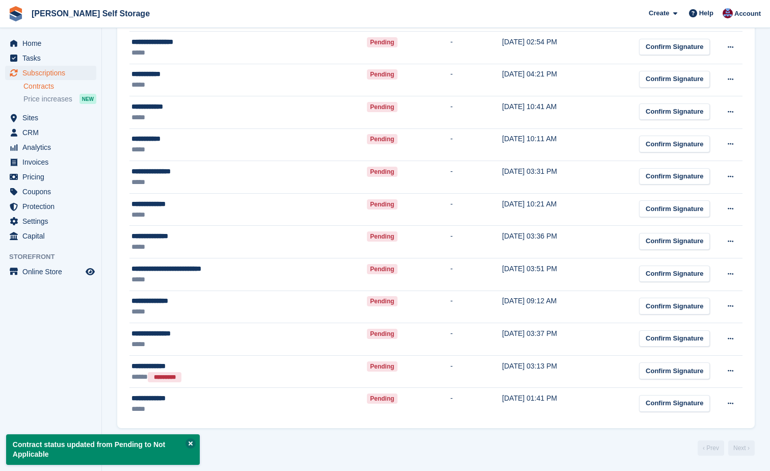
click at [189, 443] on button at bounding box center [190, 443] width 10 height 10
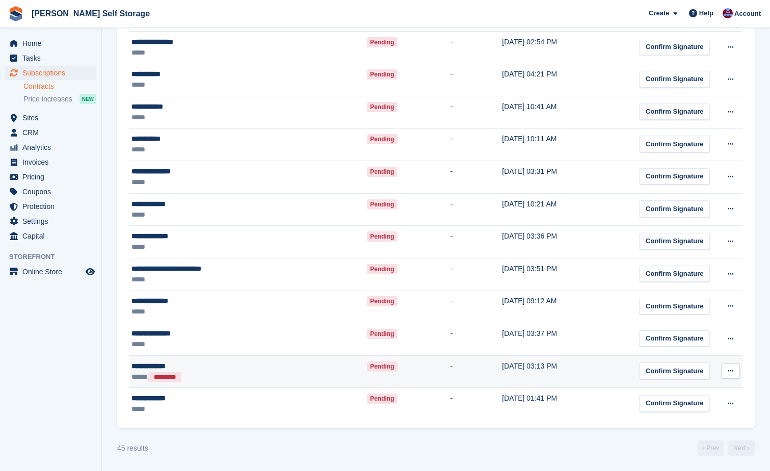
click at [729, 364] on button at bounding box center [730, 370] width 19 height 15
click at [689, 395] on p "Mark as N/A" at bounding box center [690, 390] width 89 height 13
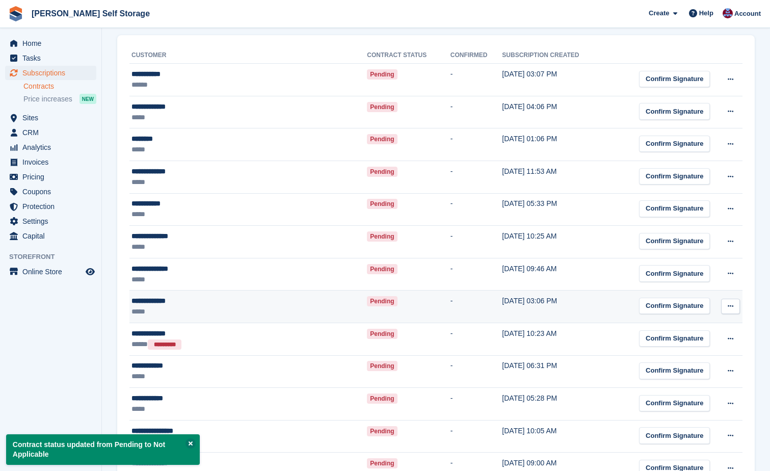
scroll to position [153, 0]
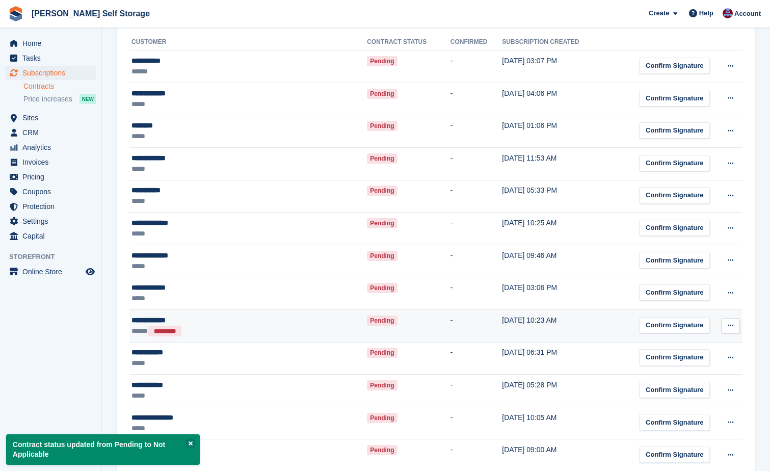
click at [726, 324] on button at bounding box center [730, 325] width 19 height 15
click at [687, 346] on p "Mark as N/A" at bounding box center [690, 345] width 89 height 13
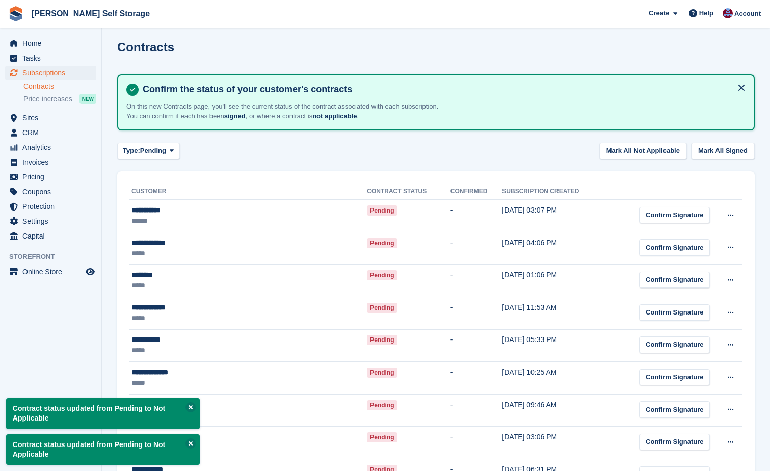
scroll to position [0, 0]
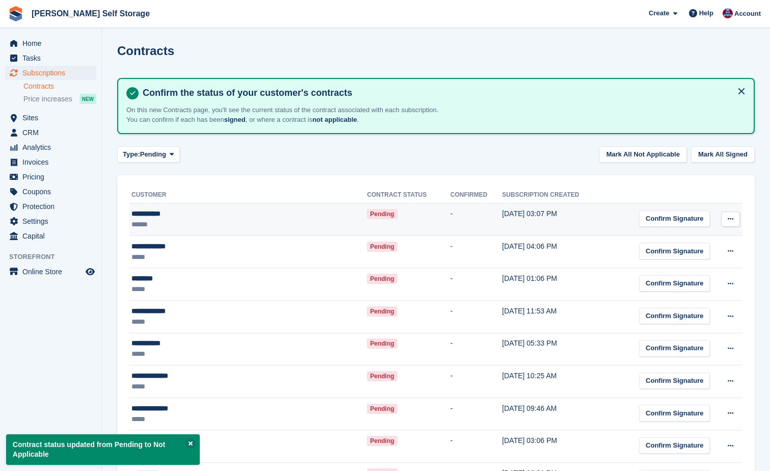
click at [731, 217] on icon at bounding box center [730, 218] width 6 height 7
click at [610, 211] on td "Confirm Signature" at bounding box center [661, 219] width 103 height 33
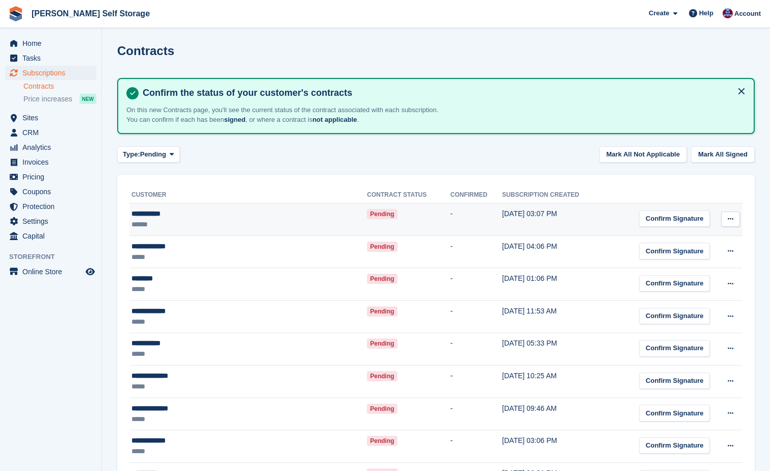
click at [367, 214] on span "Pending" at bounding box center [382, 214] width 30 height 10
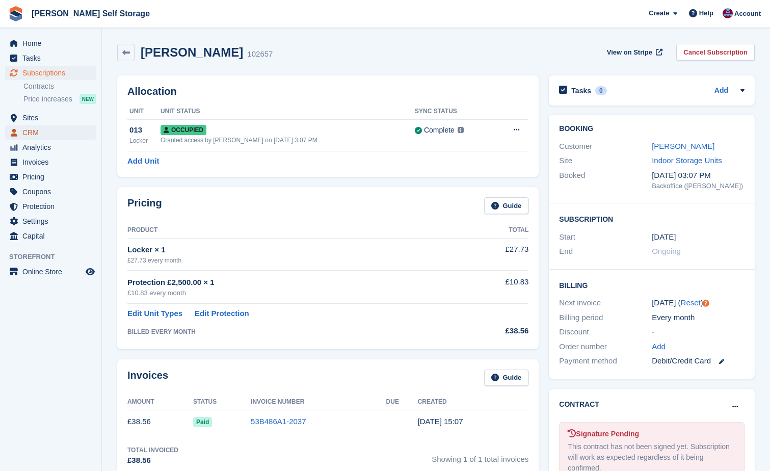
click at [32, 131] on span "CRM" at bounding box center [52, 132] width 61 height 14
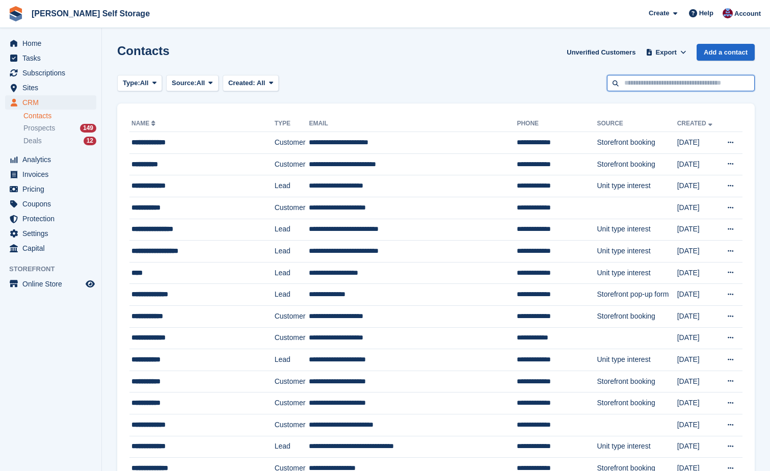
click at [678, 87] on input "text" at bounding box center [681, 83] width 148 height 17
type input "*******"
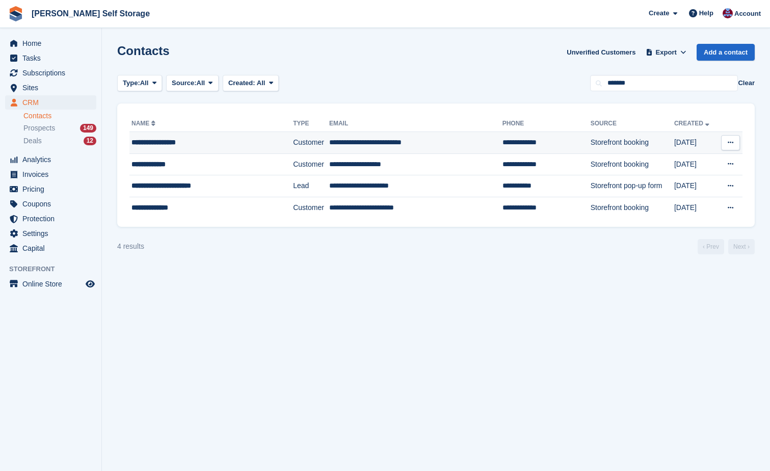
click at [329, 142] on td "**********" at bounding box center [415, 143] width 173 height 22
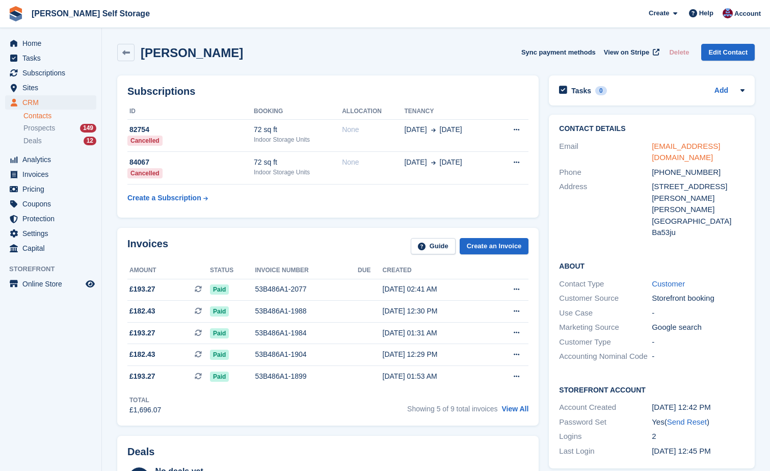
click at [699, 146] on link "[EMAIL_ADDRESS][DOMAIN_NAME]" at bounding box center [685, 152] width 68 height 20
click at [44, 69] on span "Subscriptions" at bounding box center [52, 73] width 61 height 14
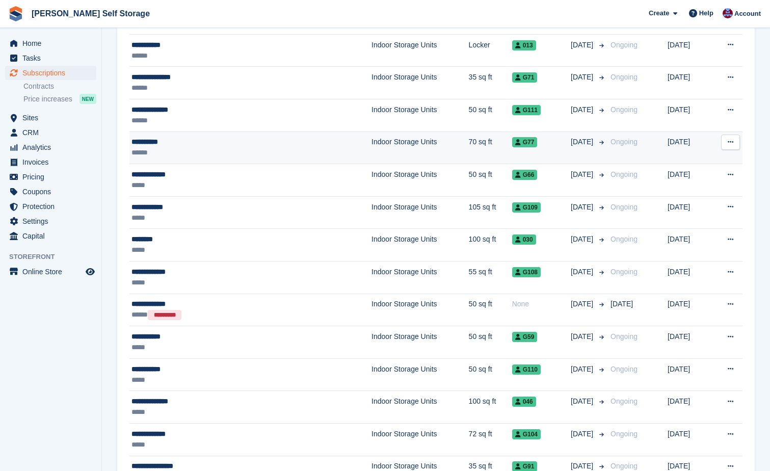
scroll to position [204, 0]
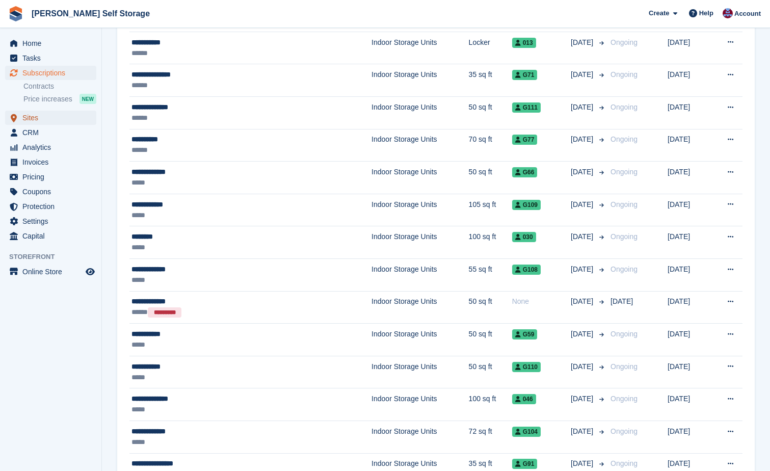
click at [21, 117] on link "Sites" at bounding box center [50, 118] width 91 height 14
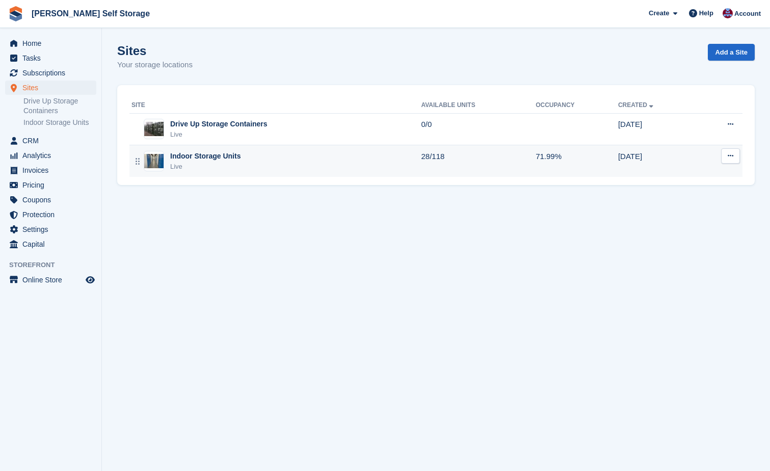
click at [221, 157] on div "Indoor Storage Units" at bounding box center [205, 156] width 70 height 11
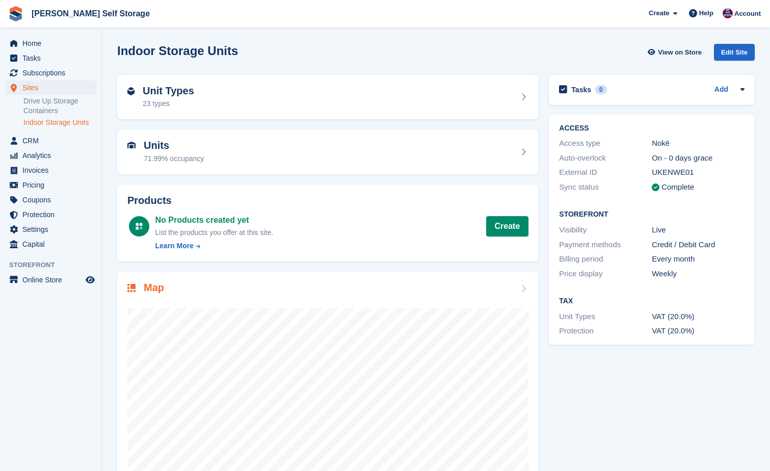
click at [476, 297] on div at bounding box center [327, 397] width 401 height 204
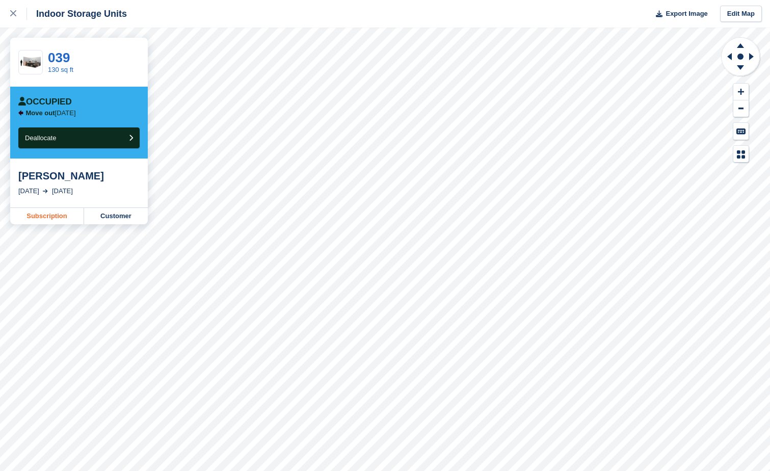
click at [45, 217] on link "Subscription" at bounding box center [47, 216] width 74 height 16
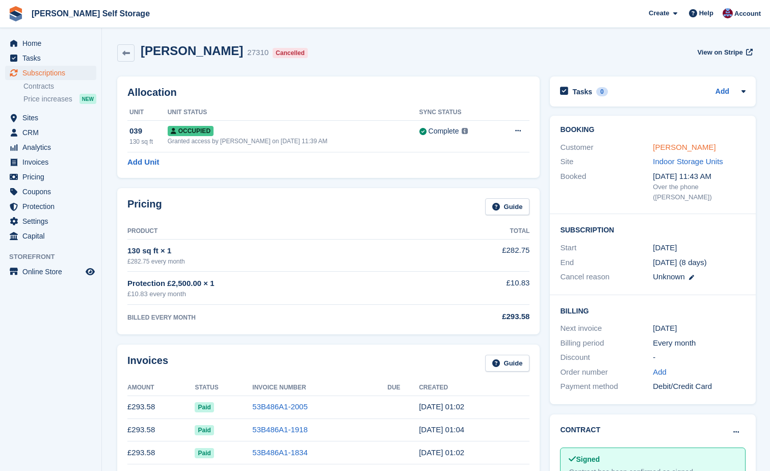
click at [664, 150] on link "Jean Royce" at bounding box center [683, 147] width 63 height 9
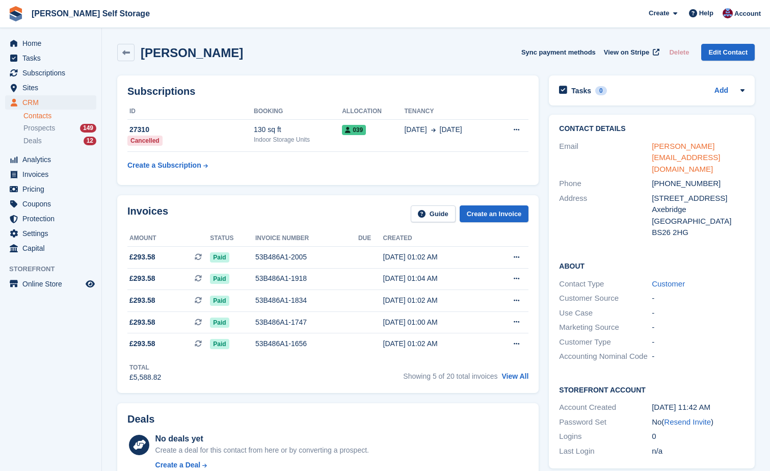
click at [670, 146] on link "roycejean@talktalk.net" at bounding box center [685, 158] width 68 height 32
click at [125, 53] on icon at bounding box center [126, 53] width 8 height 8
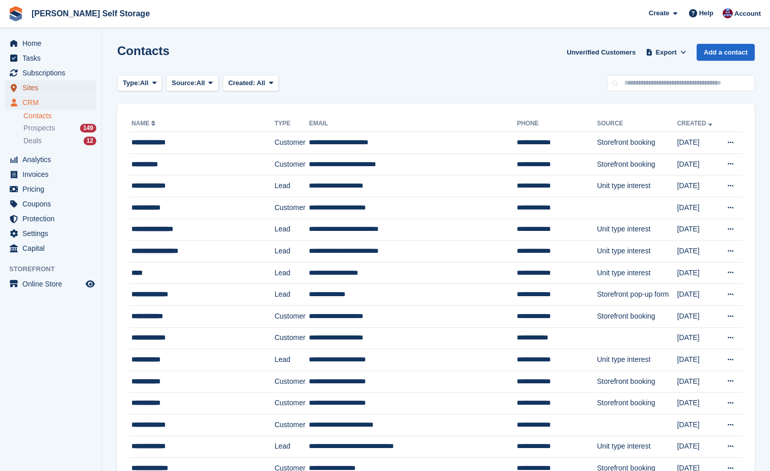
click at [28, 83] on span "Sites" at bounding box center [52, 87] width 61 height 14
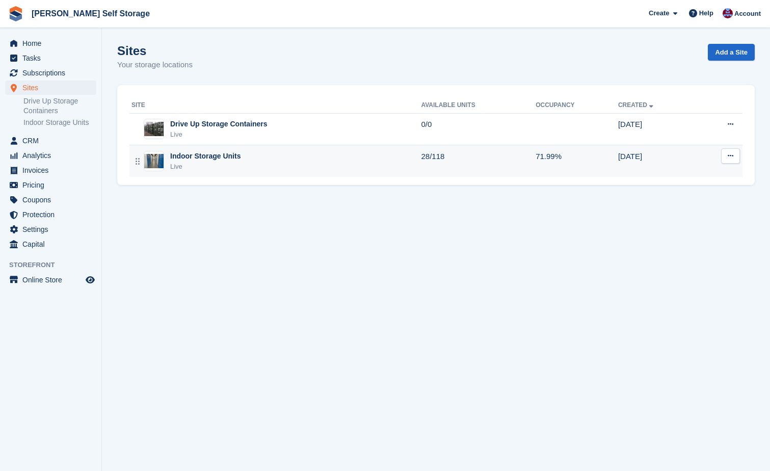
click at [177, 154] on div "Indoor Storage Units" at bounding box center [205, 156] width 70 height 11
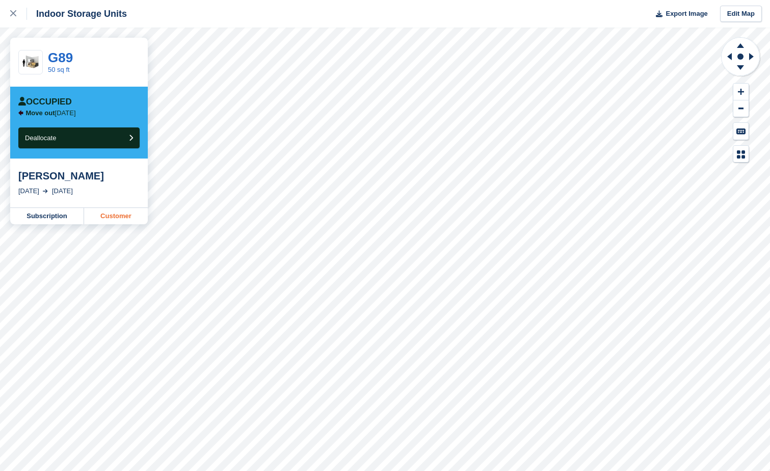
click at [126, 212] on link "Customer" at bounding box center [116, 216] width 64 height 16
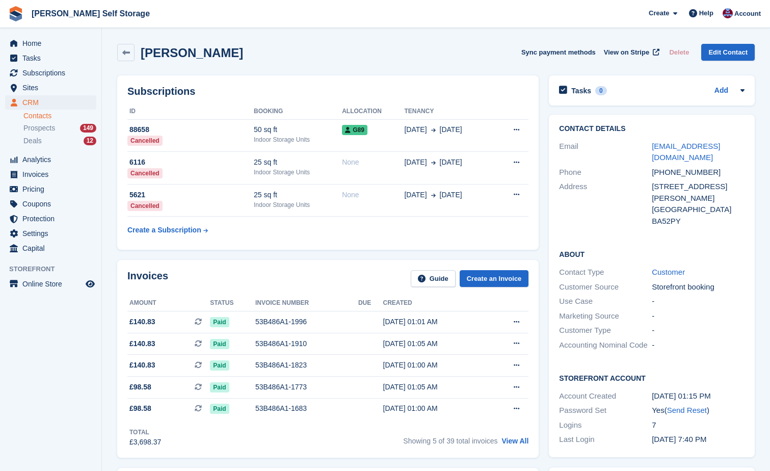
click at [679, 152] on div "[EMAIL_ADDRESS][DOMAIN_NAME]" at bounding box center [697, 152] width 93 height 23
click at [673, 145] on link "[EMAIL_ADDRESS][DOMAIN_NAME]" at bounding box center [685, 152] width 68 height 20
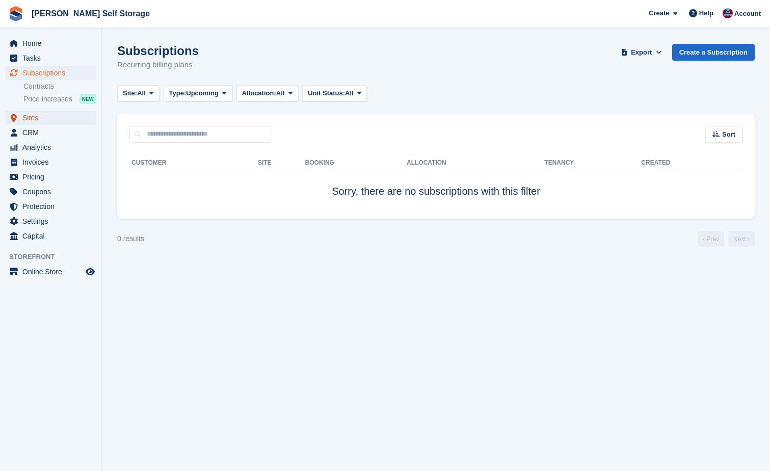
click at [27, 114] on span "Sites" at bounding box center [52, 118] width 61 height 14
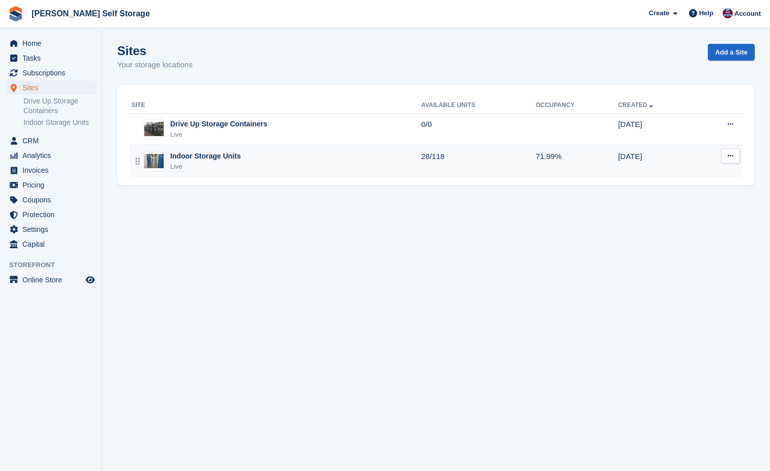
click at [199, 156] on div "Indoor Storage Units" at bounding box center [205, 156] width 70 height 11
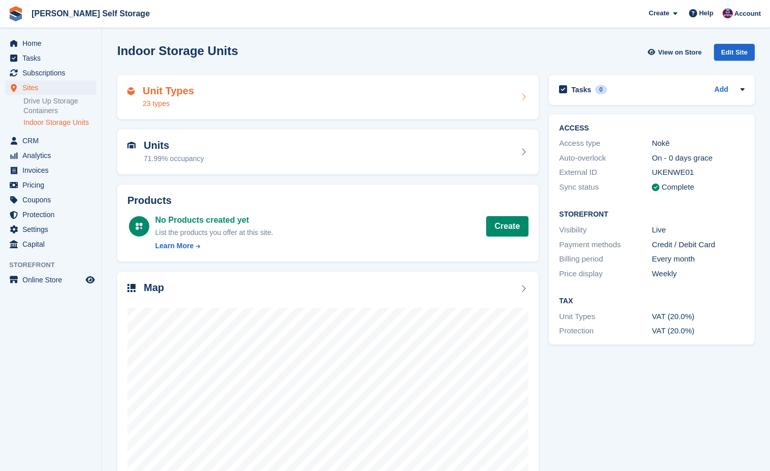
click at [173, 93] on h2 "Unit Types" at bounding box center [168, 91] width 51 height 12
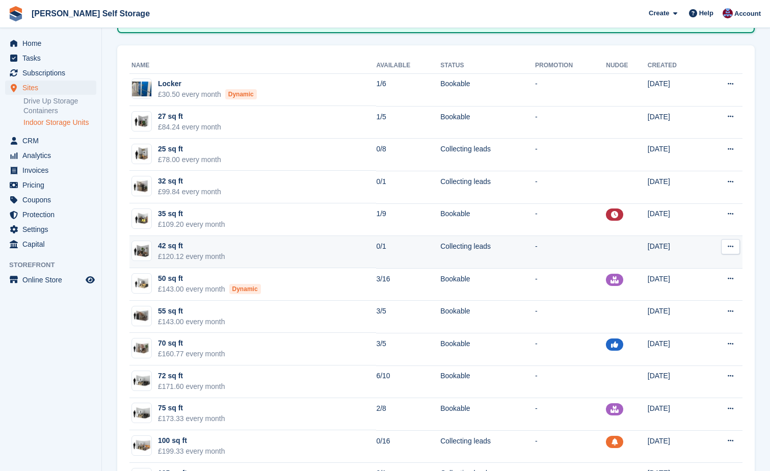
scroll to position [102, 0]
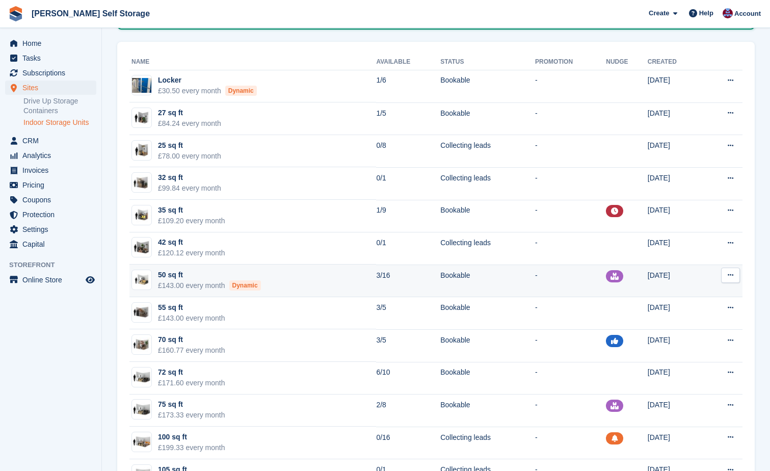
click at [731, 274] on icon at bounding box center [730, 274] width 6 height 7
click at [688, 295] on p "Edit unit type" at bounding box center [690, 294] width 89 height 13
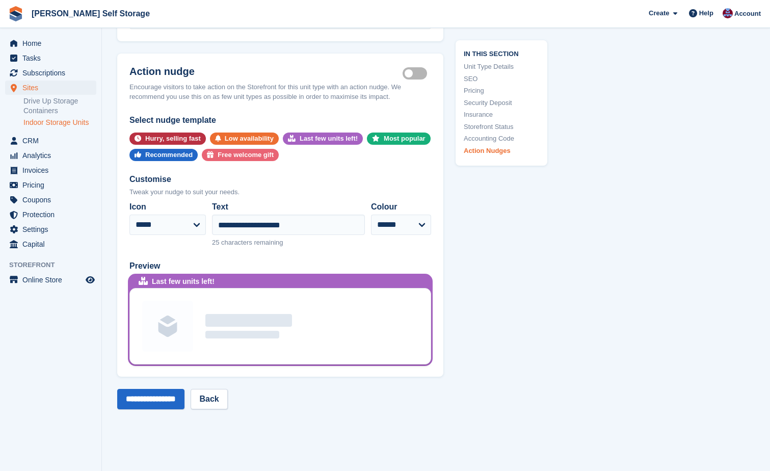
scroll to position [1986, 0]
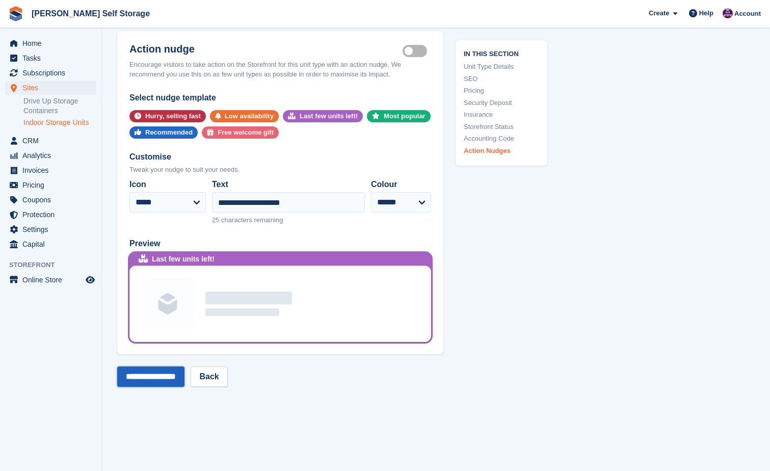
click at [143, 366] on input "**********" at bounding box center [150, 376] width 67 height 20
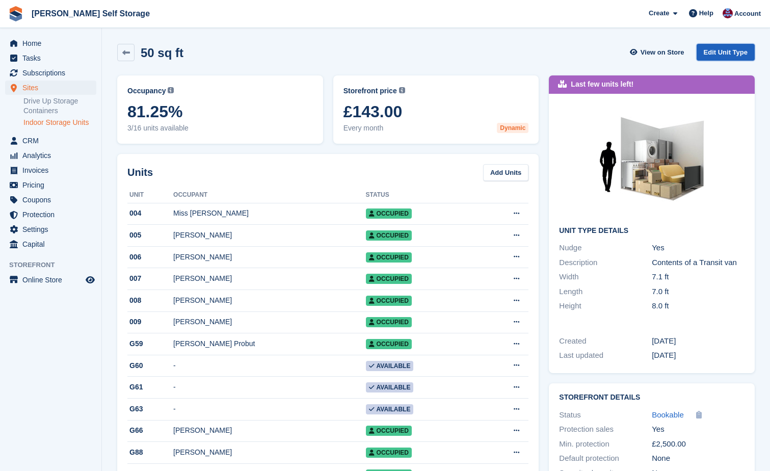
click at [721, 51] on link "Edit Unit Type" at bounding box center [725, 52] width 58 height 17
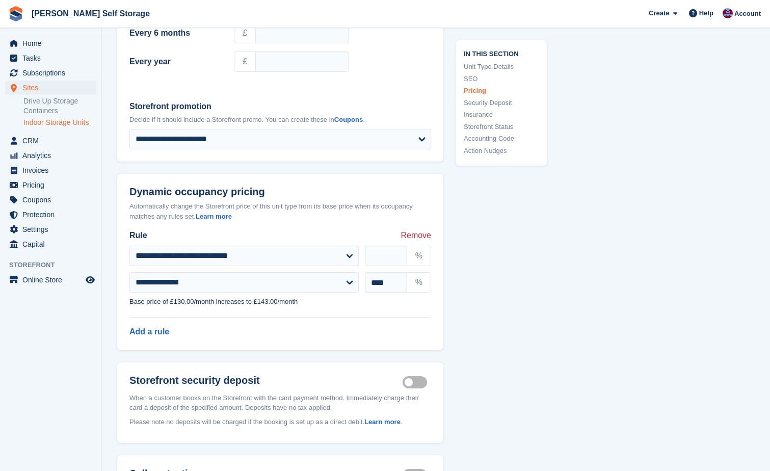
scroll to position [1070, 0]
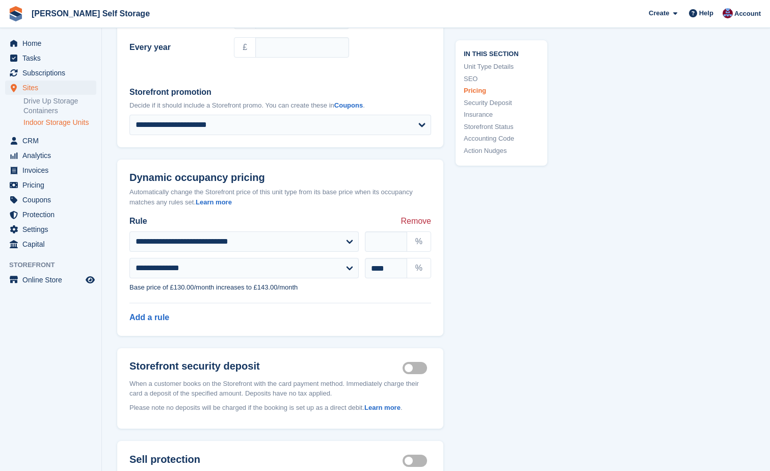
click at [414, 215] on span "Remove" at bounding box center [415, 221] width 31 height 12
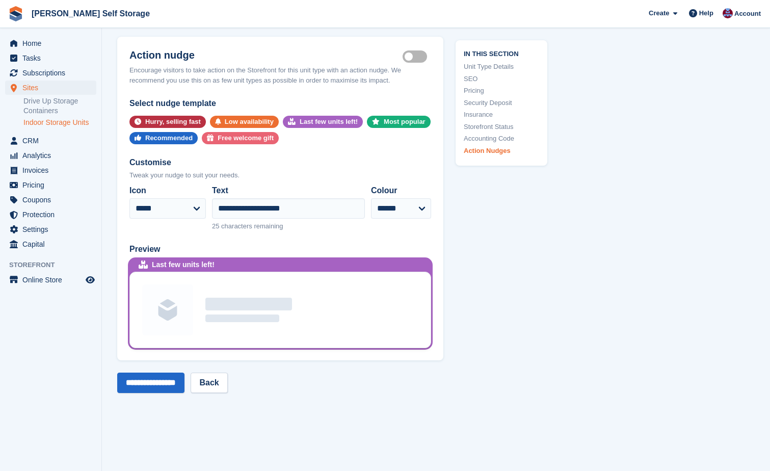
scroll to position [1936, 0]
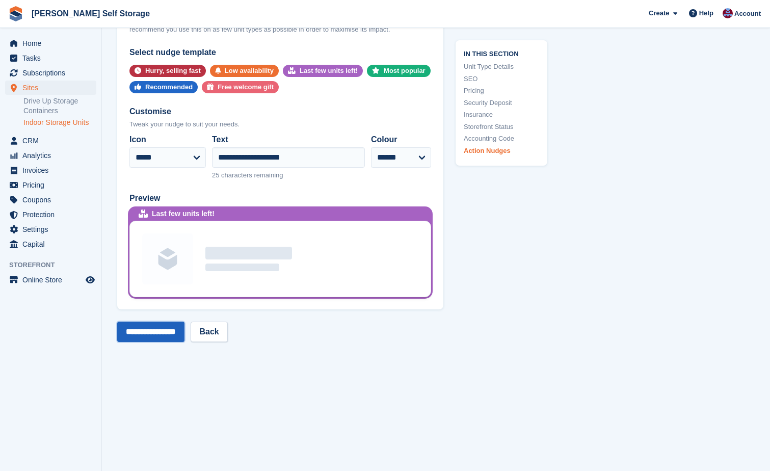
click at [132, 321] on input "**********" at bounding box center [150, 331] width 67 height 20
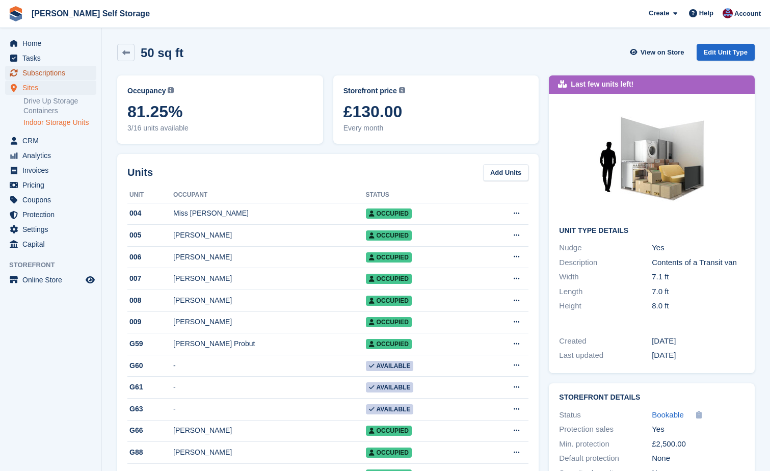
click at [39, 75] on span "Subscriptions" at bounding box center [52, 73] width 61 height 14
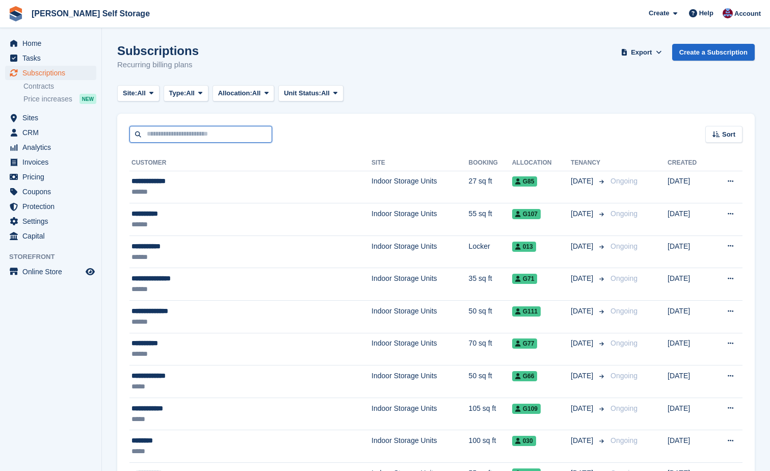
click at [154, 129] on input "text" at bounding box center [200, 134] width 143 height 17
type input "**********"
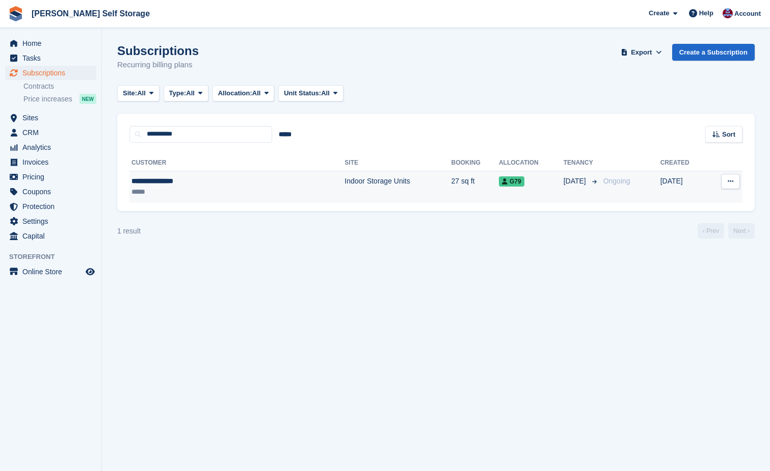
click at [165, 180] on div "**********" at bounding box center [196, 181] width 130 height 11
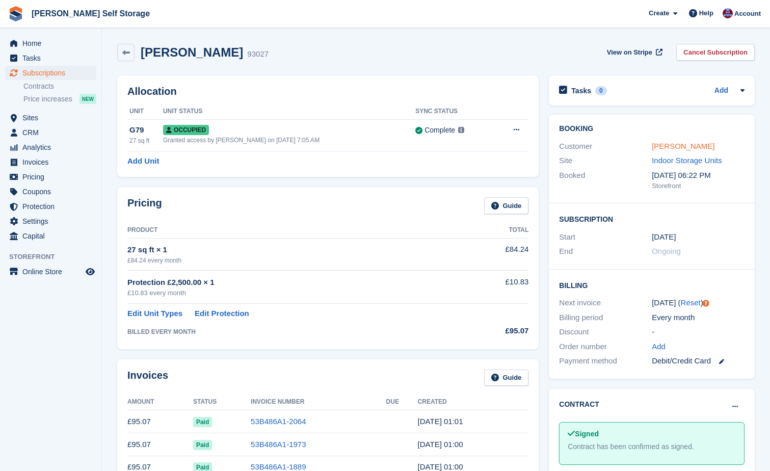
click at [661, 145] on link "[PERSON_NAME]" at bounding box center [682, 146] width 63 height 9
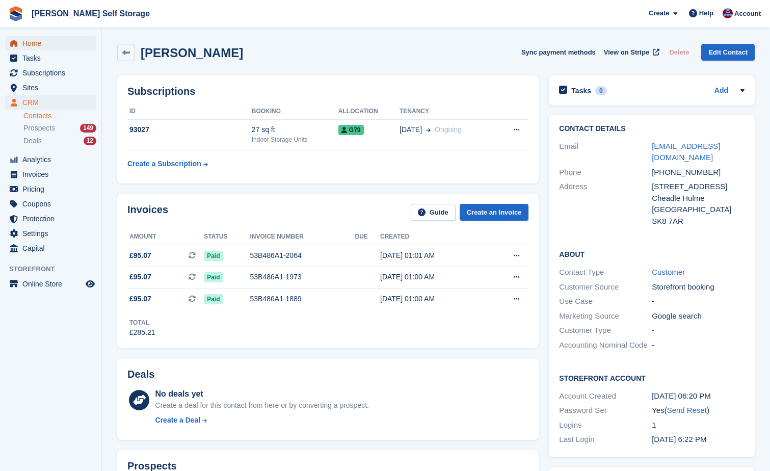
click at [38, 42] on span "Home" at bounding box center [52, 43] width 61 height 14
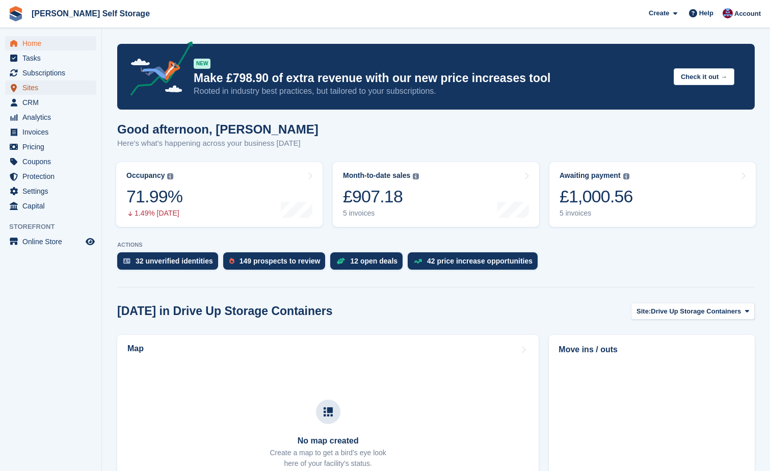
click at [41, 89] on span "Sites" at bounding box center [52, 87] width 61 height 14
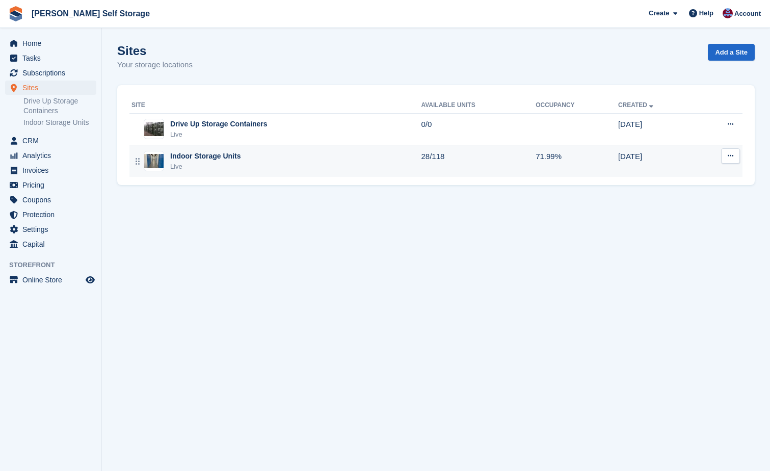
click at [235, 165] on div "Live" at bounding box center [205, 166] width 70 height 10
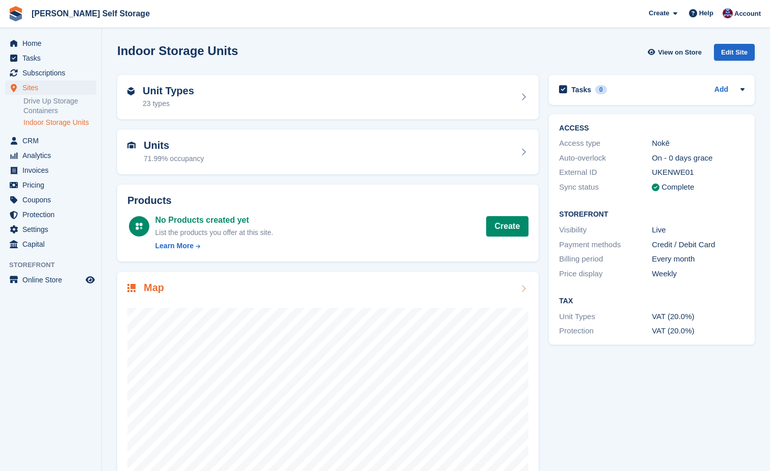
click at [434, 304] on div at bounding box center [327, 397] width 401 height 204
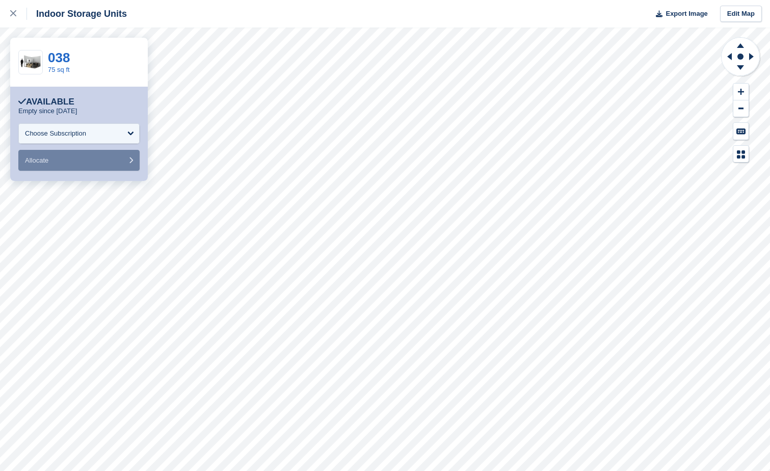
click at [133, 195] on div "**********" at bounding box center [385, 235] width 770 height 471
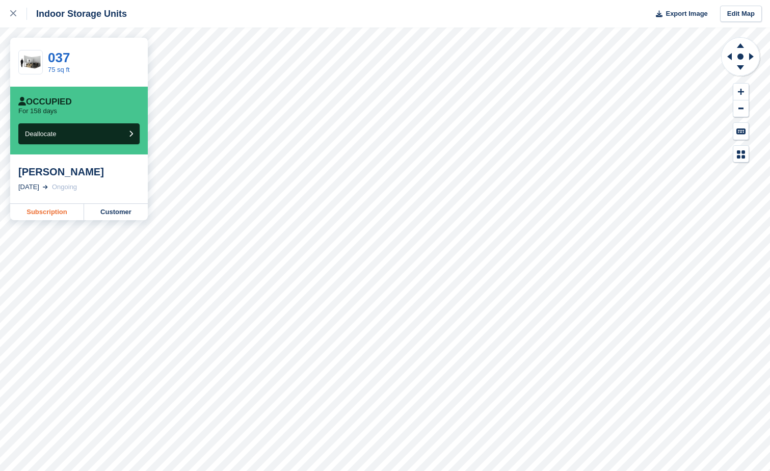
click at [42, 211] on link "Subscription" at bounding box center [47, 212] width 74 height 16
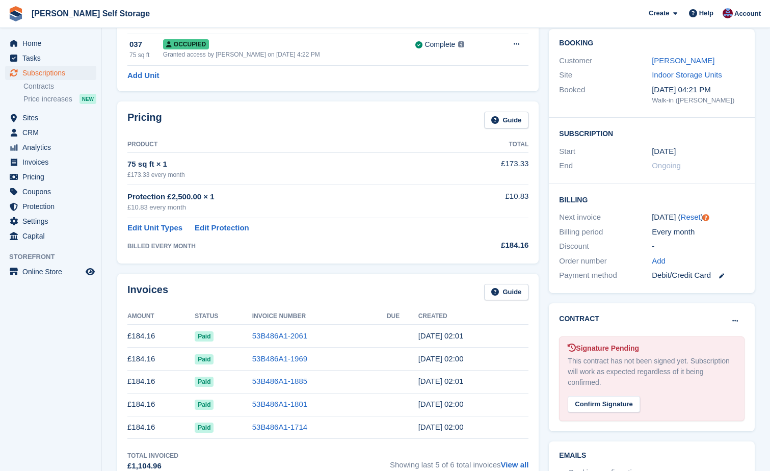
scroll to position [102, 0]
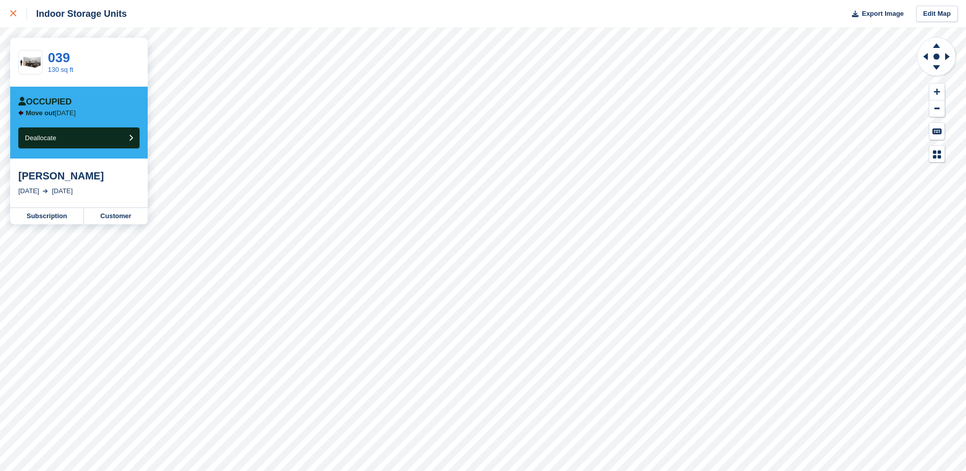
click at [16, 11] on div at bounding box center [18, 14] width 17 height 12
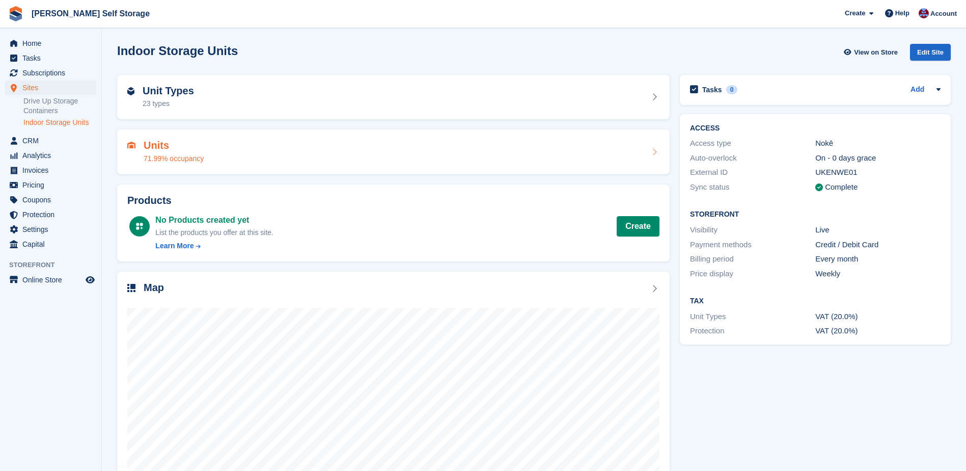
click at [156, 143] on h2 "Units" at bounding box center [174, 146] width 60 height 12
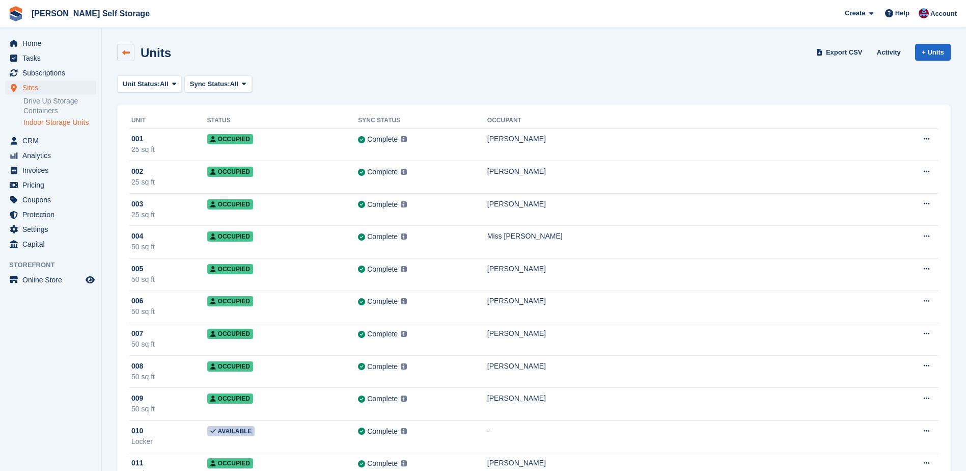
click at [126, 50] on icon at bounding box center [126, 53] width 8 height 8
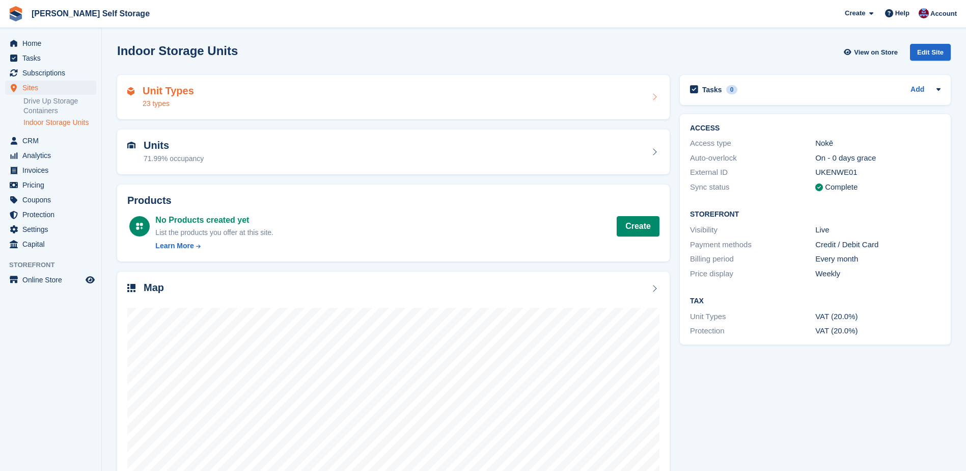
click at [177, 87] on h2 "Unit Types" at bounding box center [168, 91] width 51 height 12
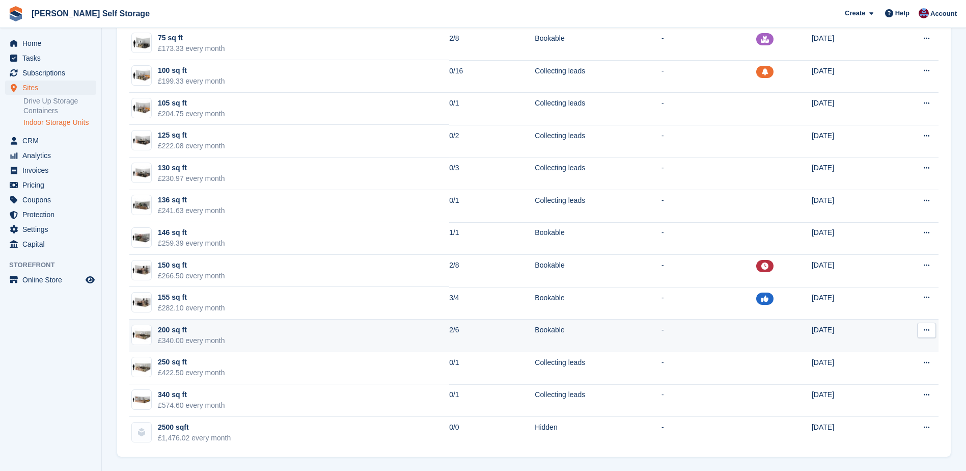
scroll to position [469, 0]
